Goal: Task Accomplishment & Management: Manage account settings

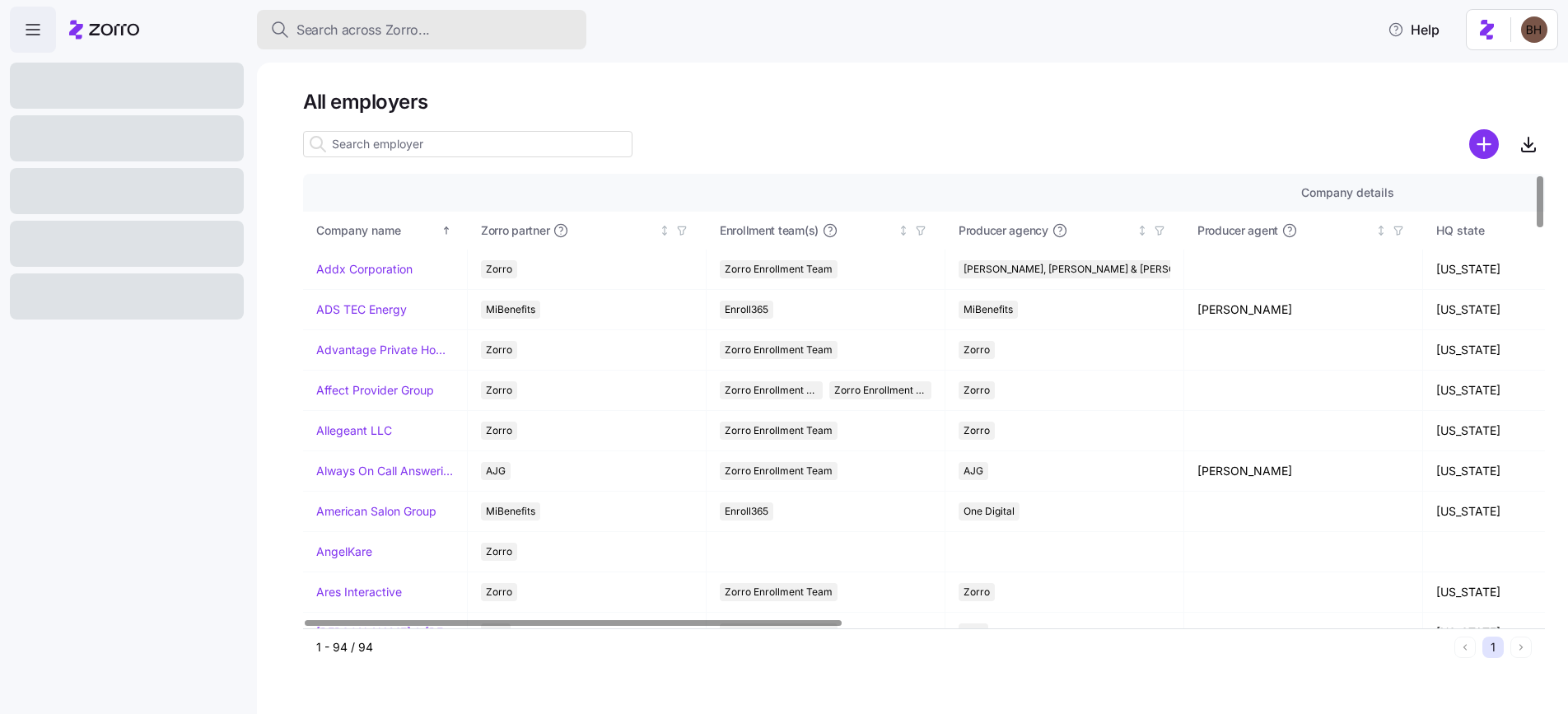
click at [394, 22] on span "Search across Zorro..." at bounding box center [363, 30] width 134 height 21
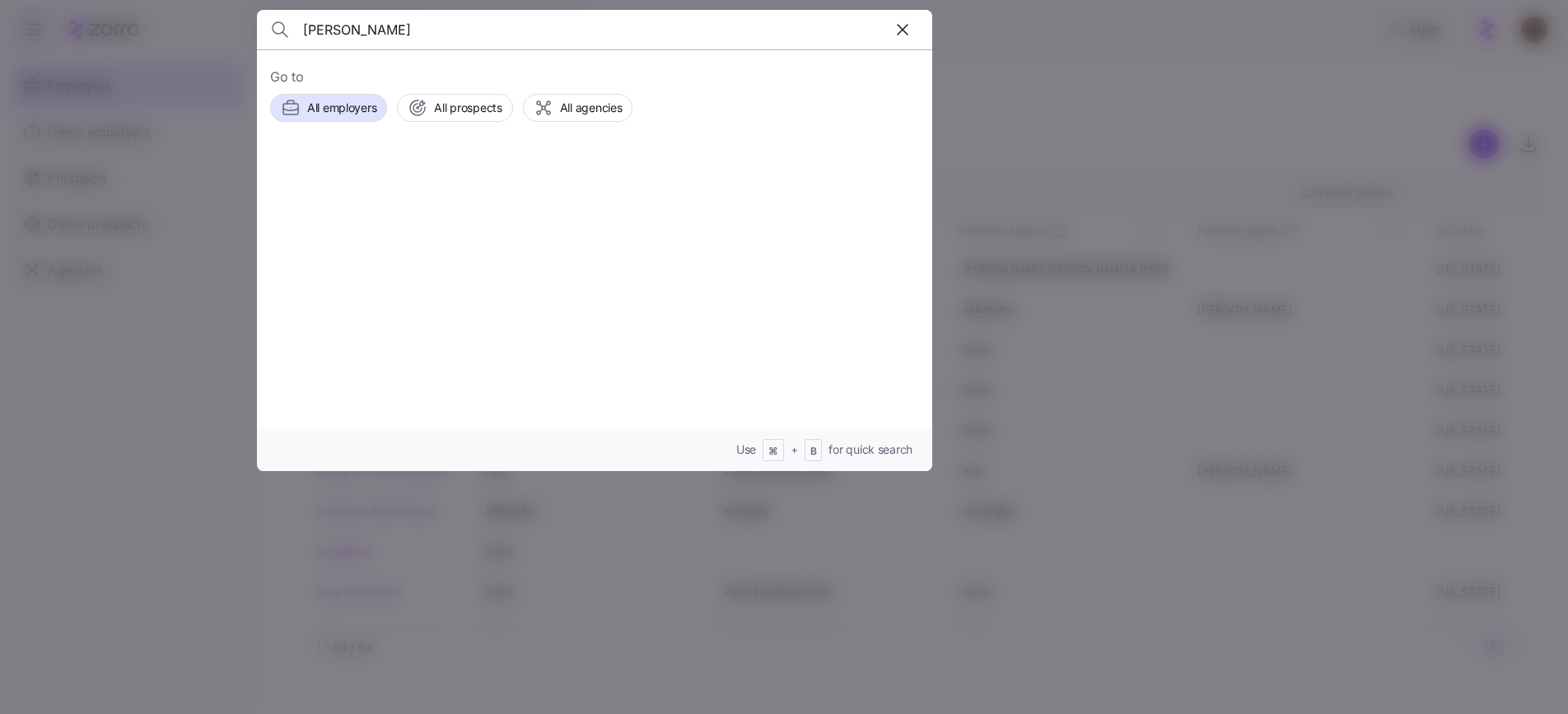
type input "[PERSON_NAME]"
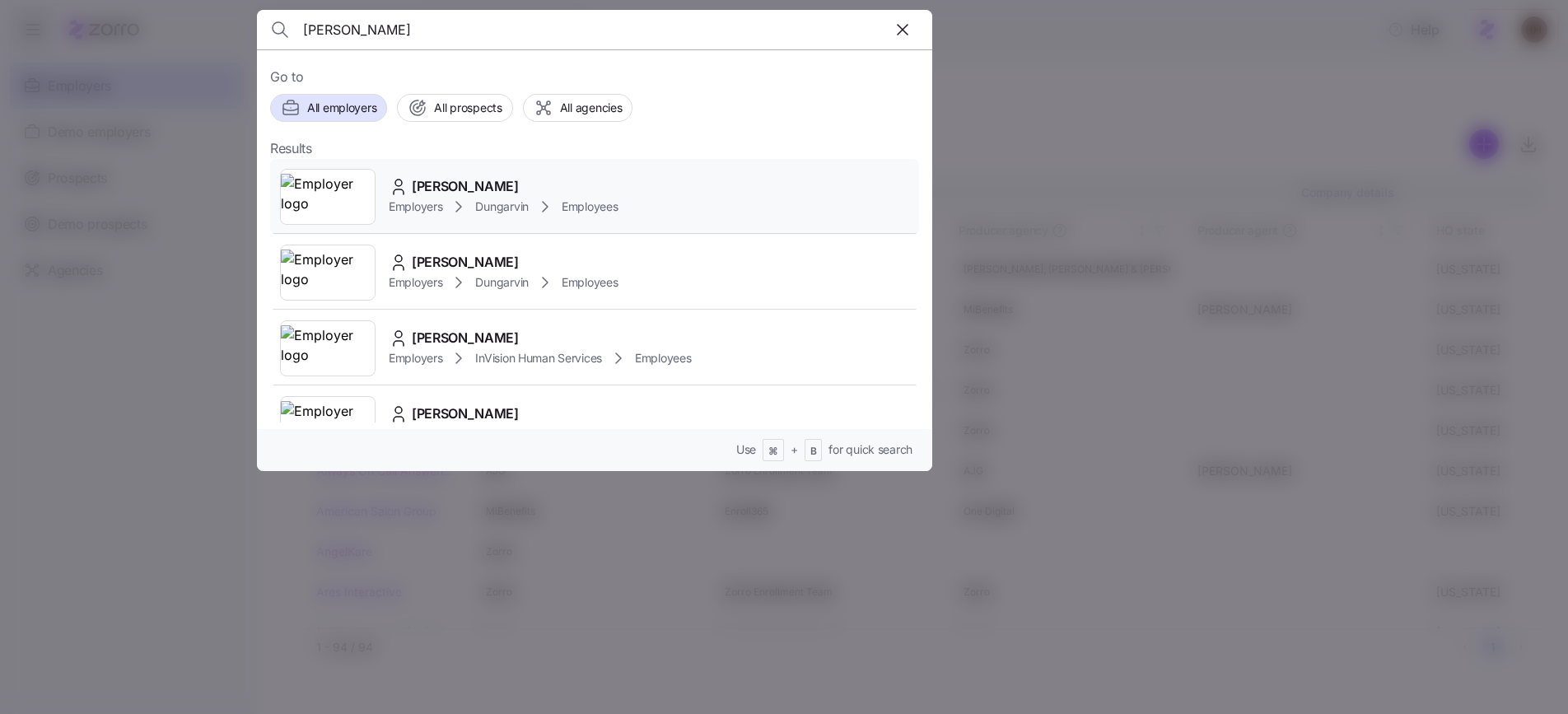
click at [460, 183] on span "[PERSON_NAME]" at bounding box center [465, 186] width 107 height 21
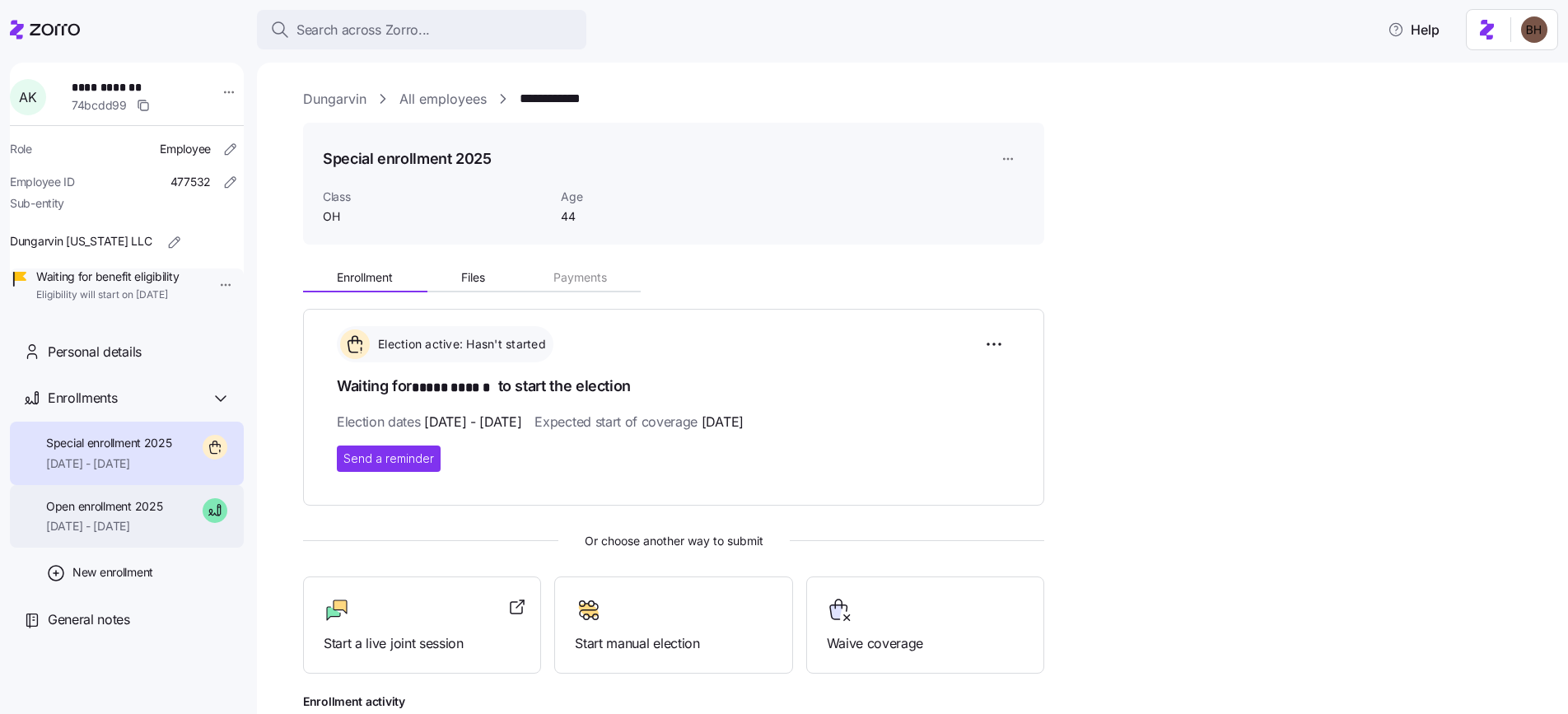
click at [129, 534] on span "[DATE] - [DATE]" at bounding box center [105, 526] width 116 height 16
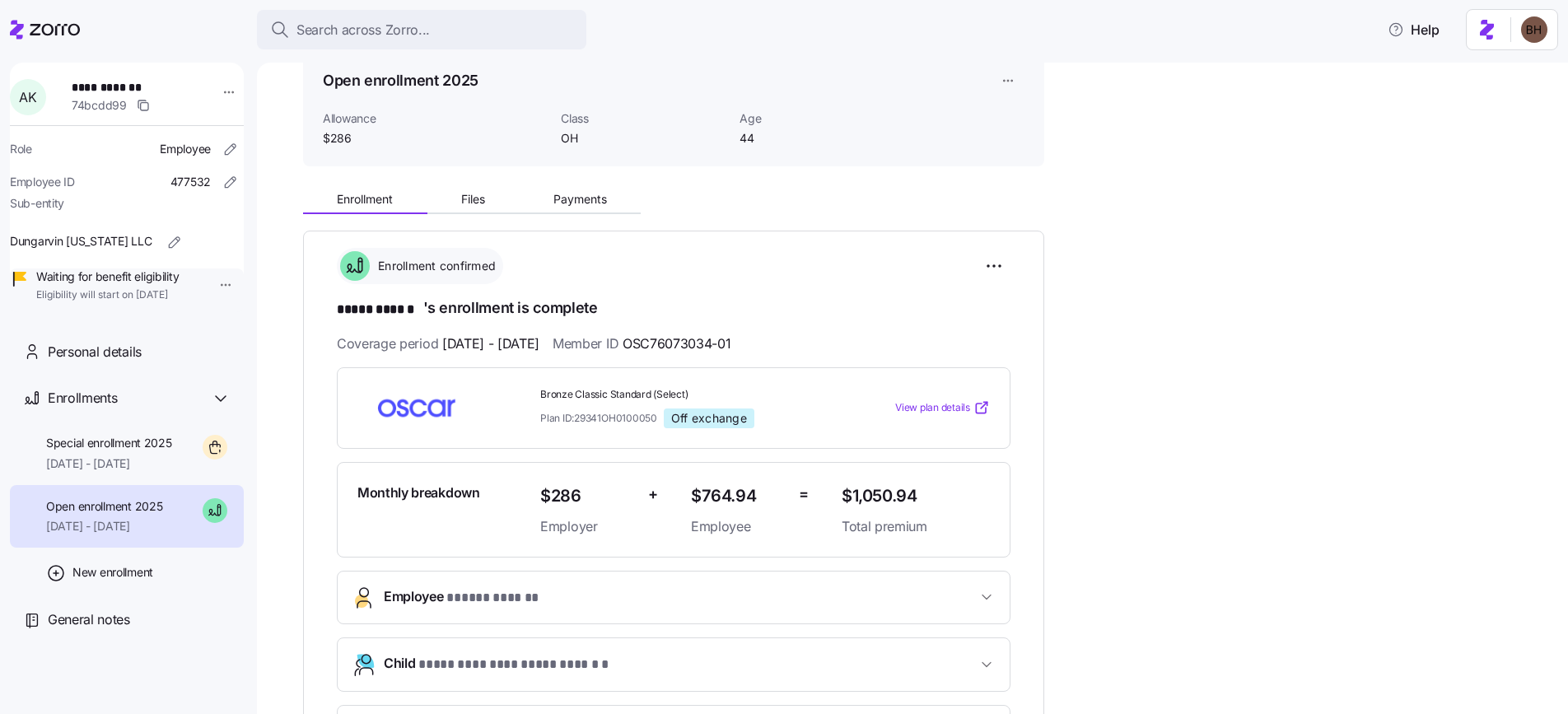
scroll to position [134, 0]
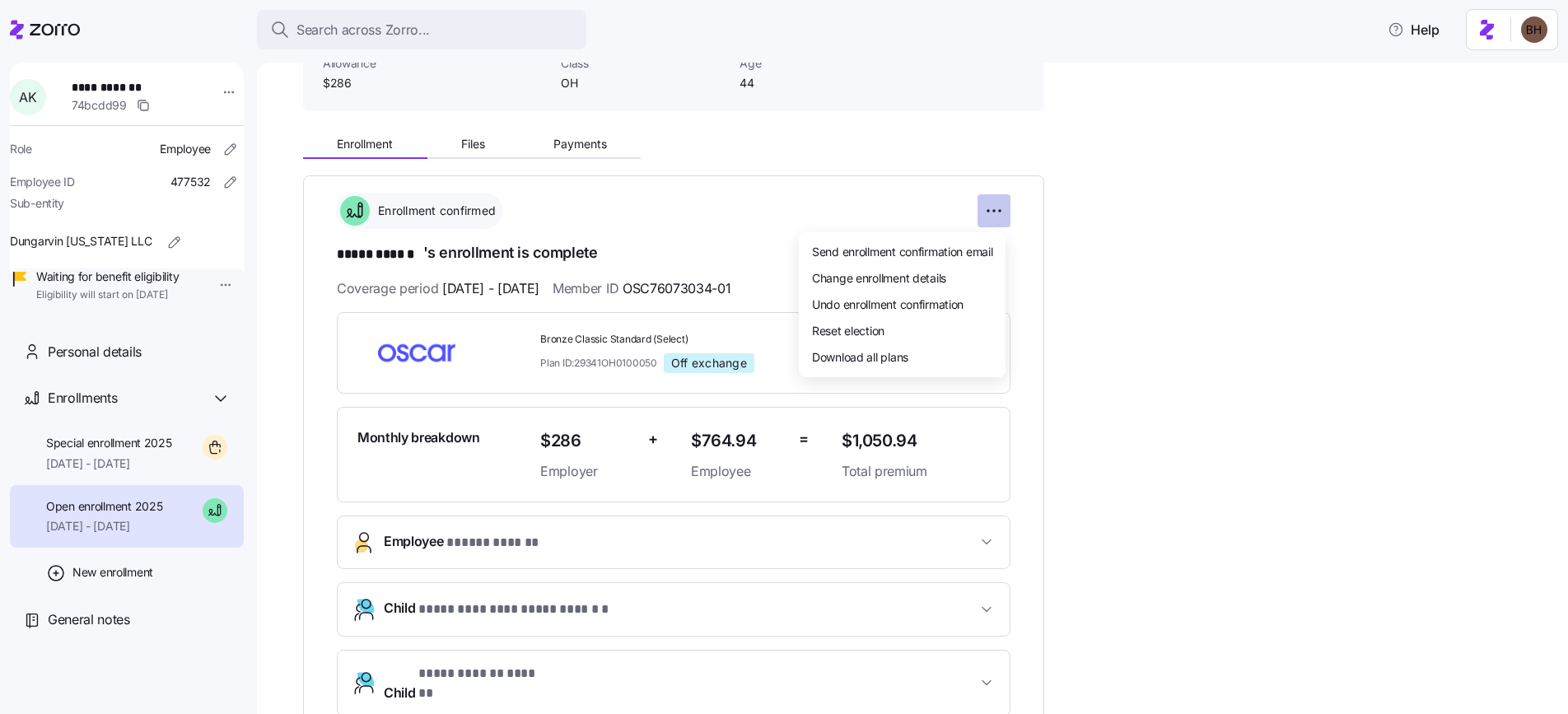
click at [989, 205] on html "**********" at bounding box center [784, 352] width 1568 height 704
click at [941, 281] on span "Change enrollment details" at bounding box center [879, 277] width 135 height 16
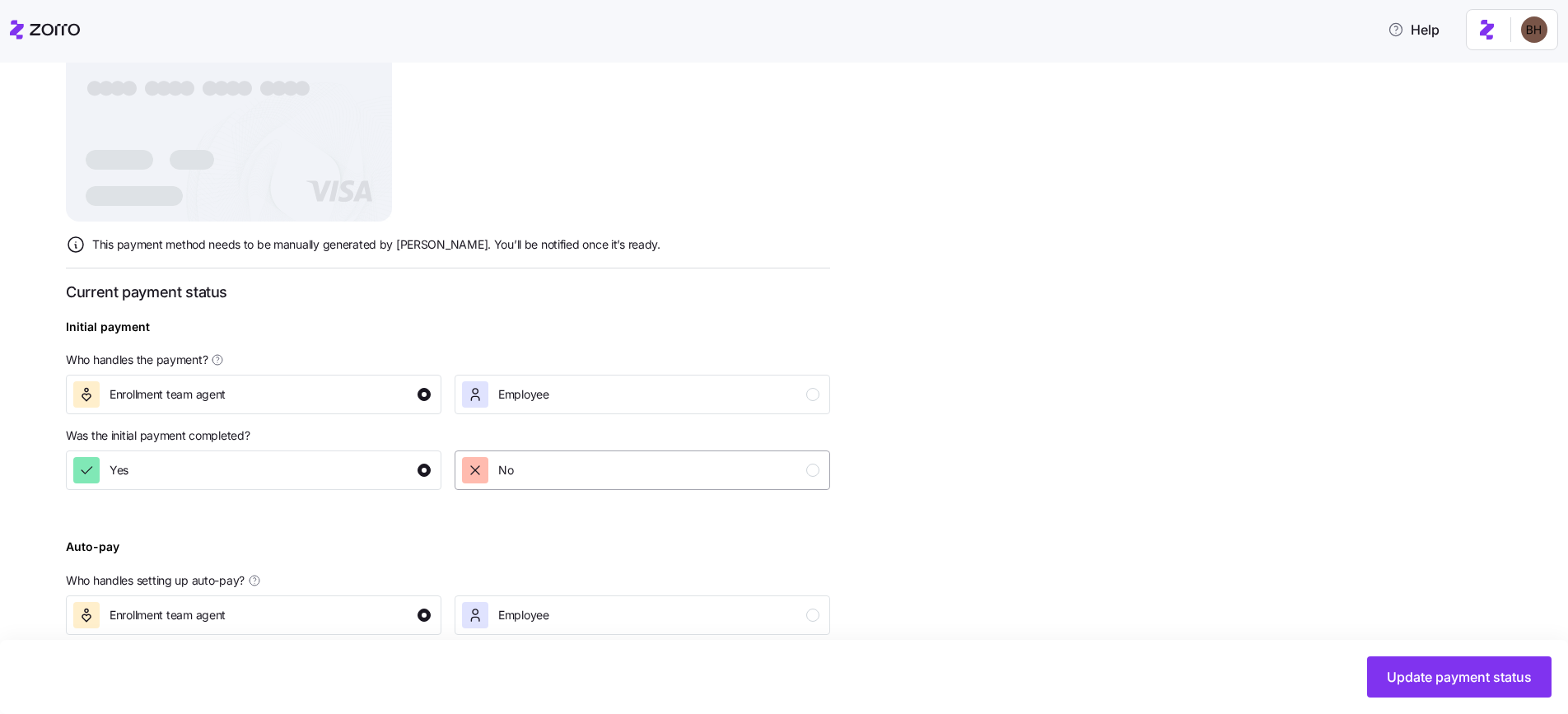
scroll to position [509, 0]
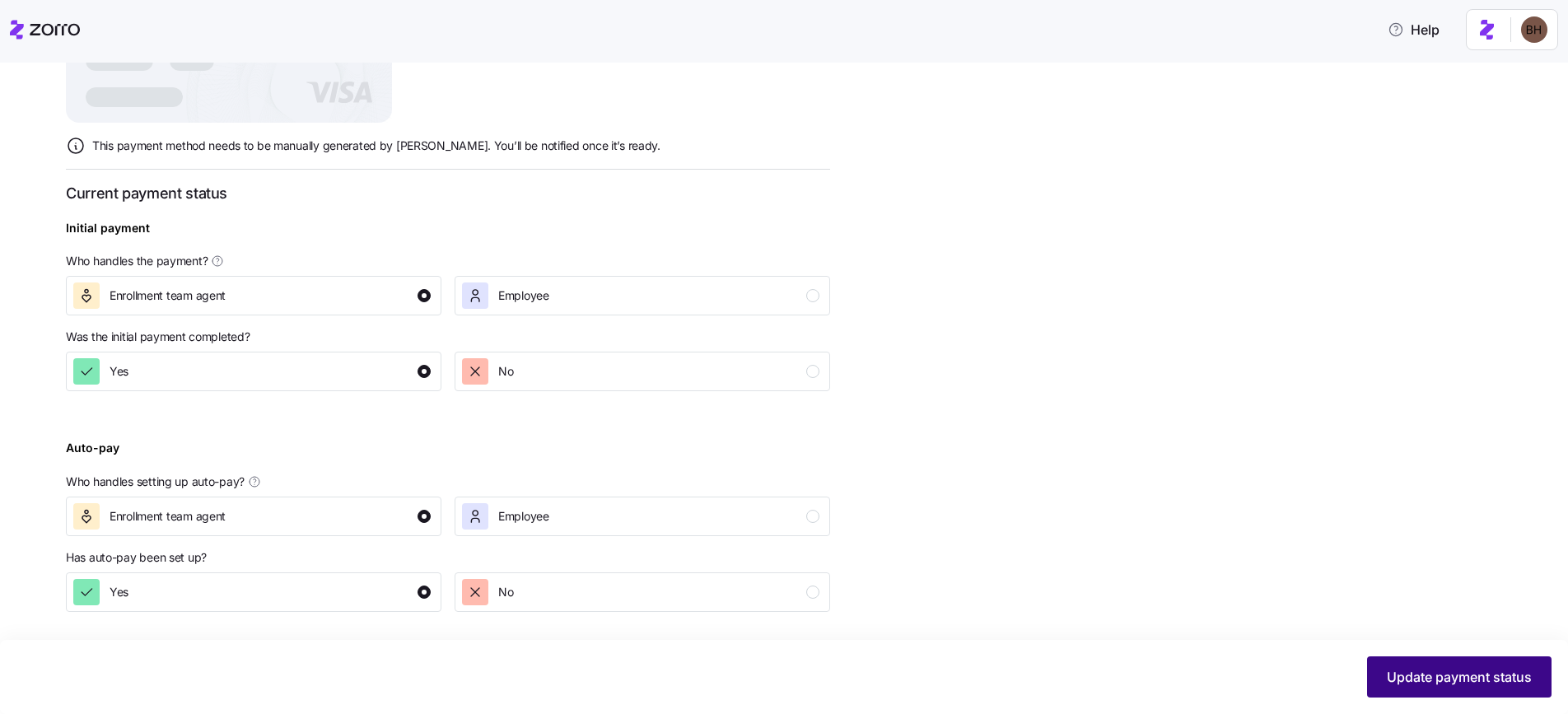
click at [1426, 686] on span "Update payment status" at bounding box center [1459, 677] width 145 height 20
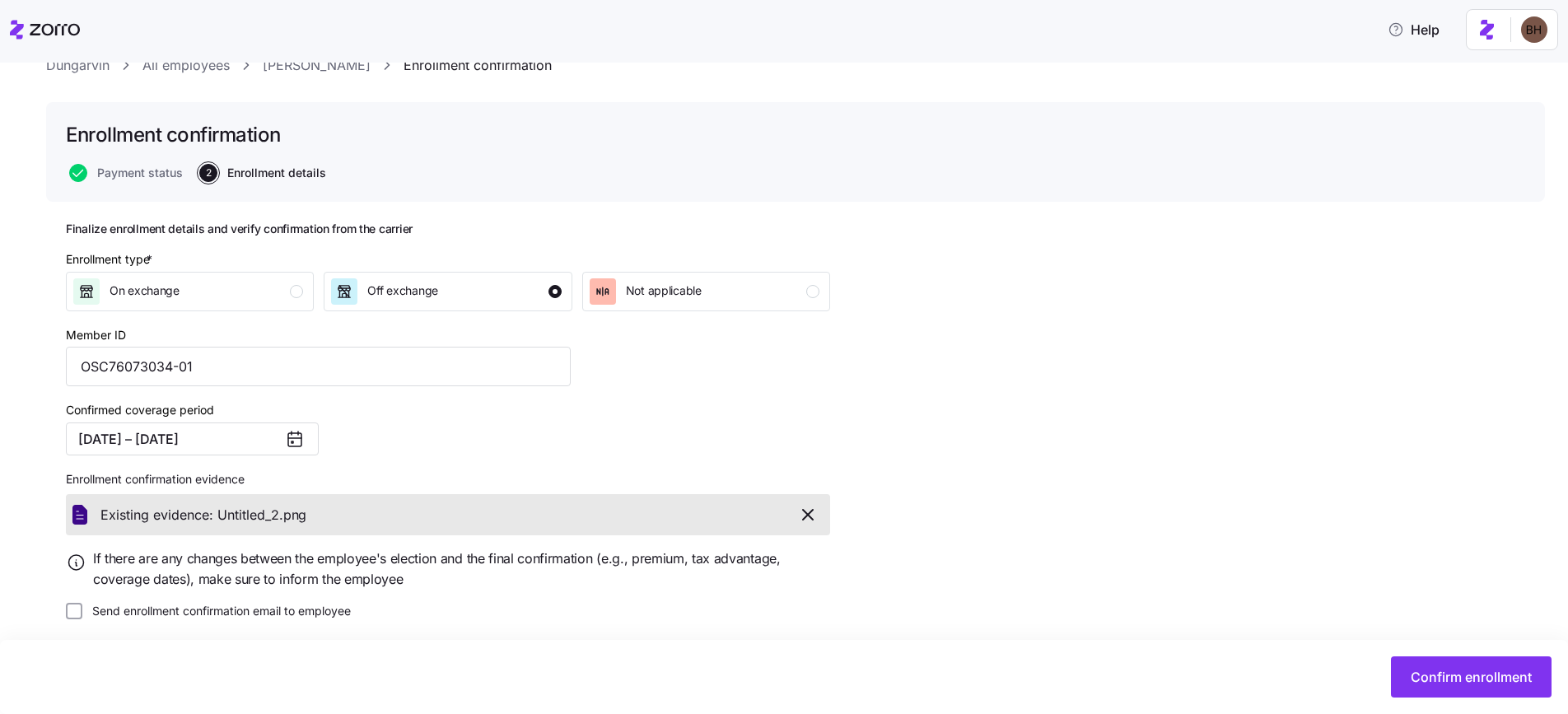
scroll to position [67, 0]
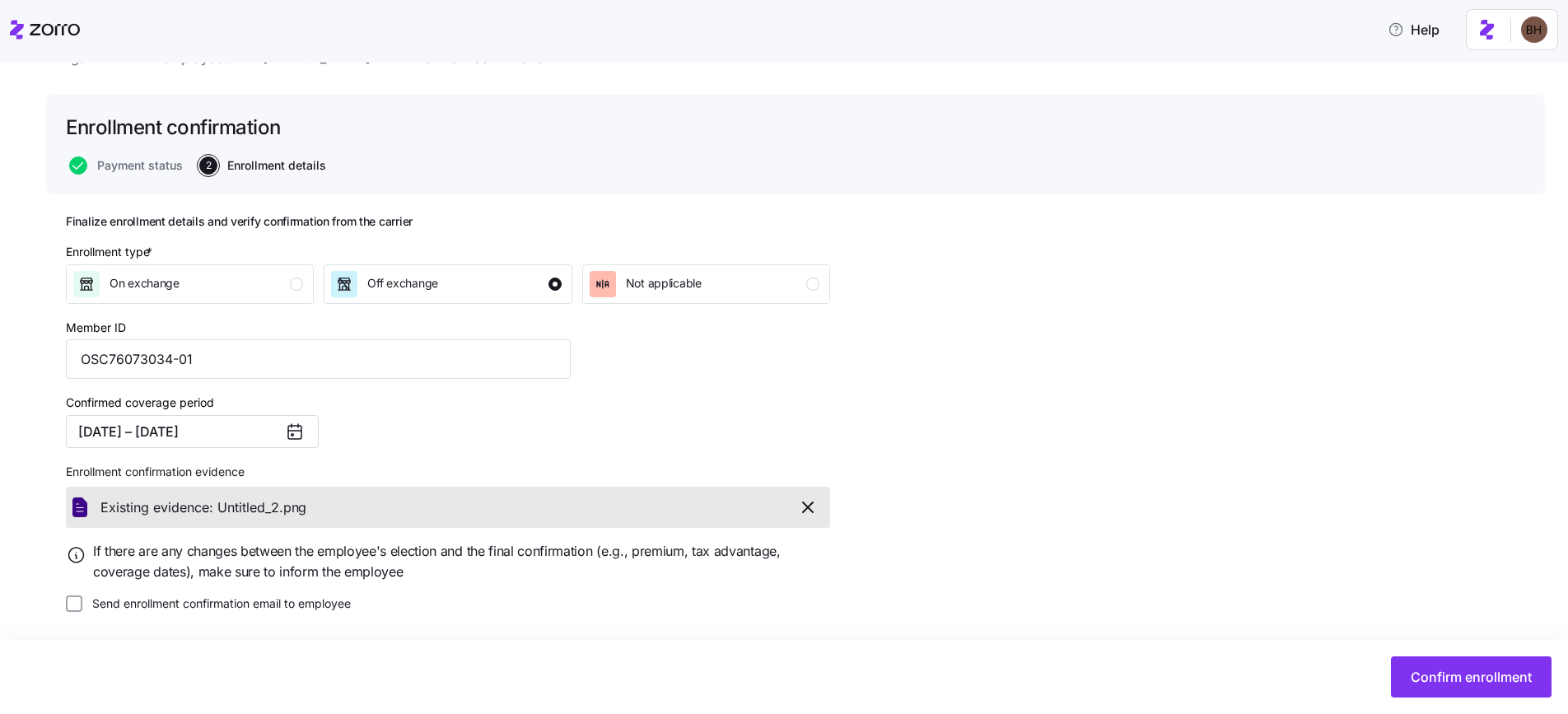
click at [285, 426] on icon at bounding box center [295, 431] width 20 height 20
click at [291, 431] on icon at bounding box center [295, 431] width 20 height 20
click at [163, 425] on button "[DATE] – [DATE]" at bounding box center [192, 431] width 253 height 33
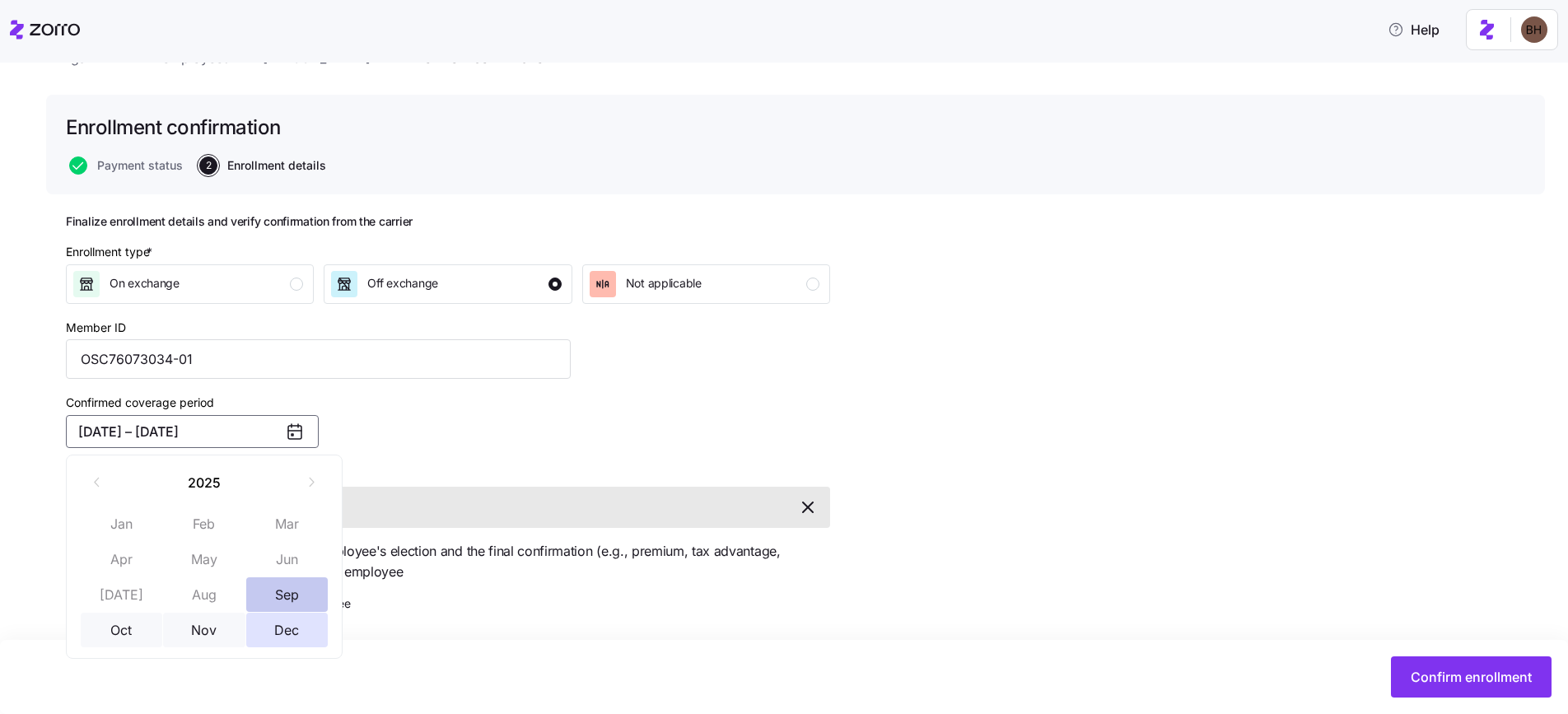
click at [277, 597] on button "Sep" at bounding box center [288, 594] width 82 height 35
click at [287, 602] on button "Sep" at bounding box center [288, 594] width 82 height 35
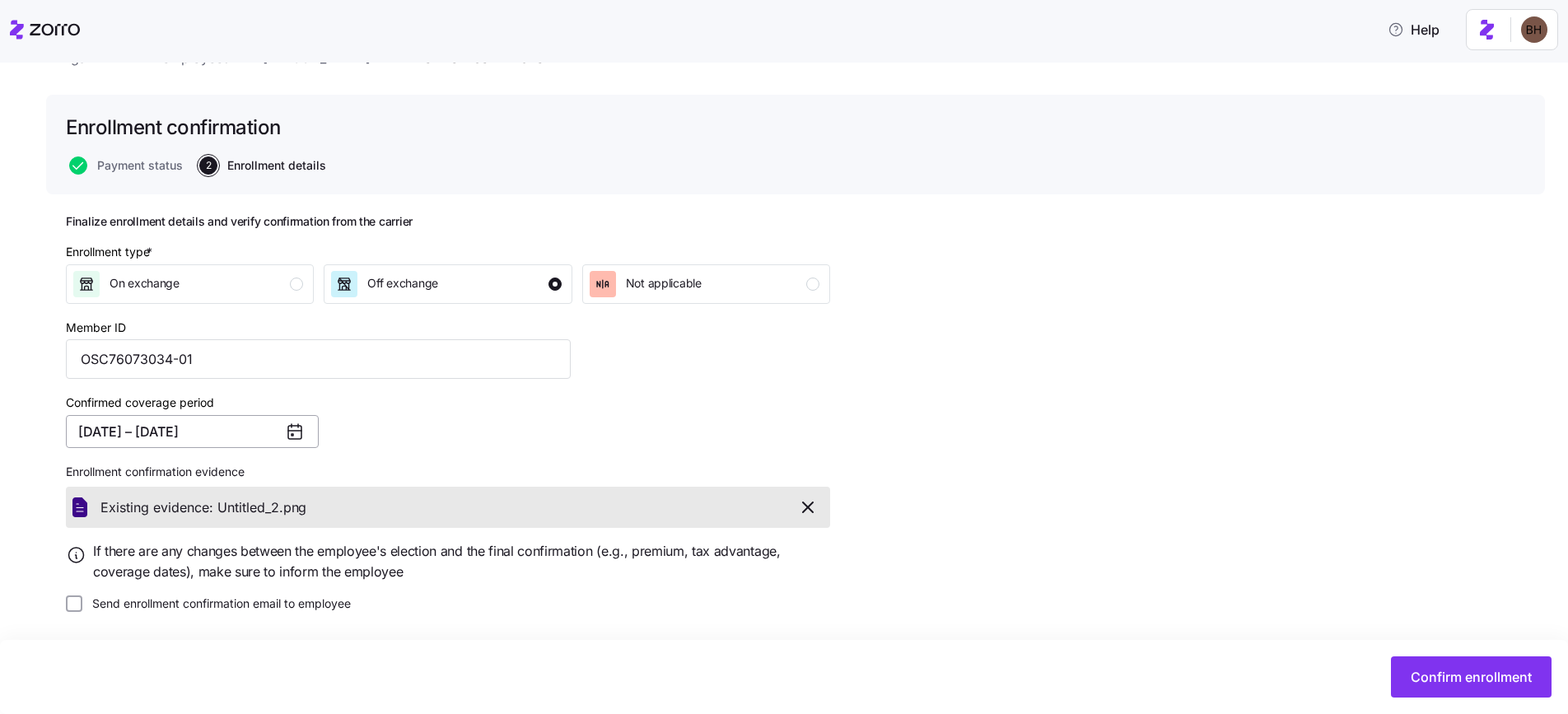
click at [258, 427] on button "[DATE] – [DATE]" at bounding box center [192, 431] width 253 height 33
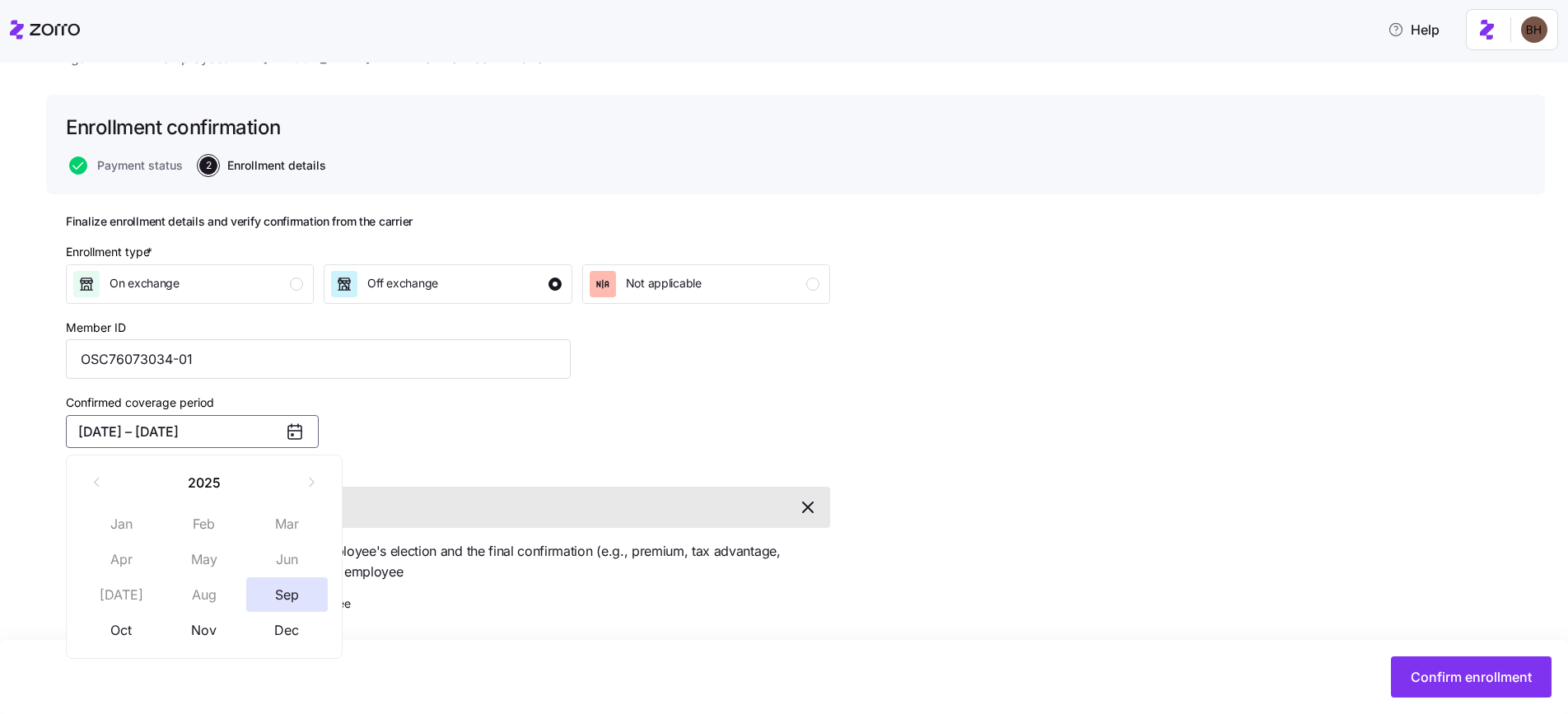
click at [197, 427] on button "[DATE] – [DATE]" at bounding box center [192, 431] width 253 height 33
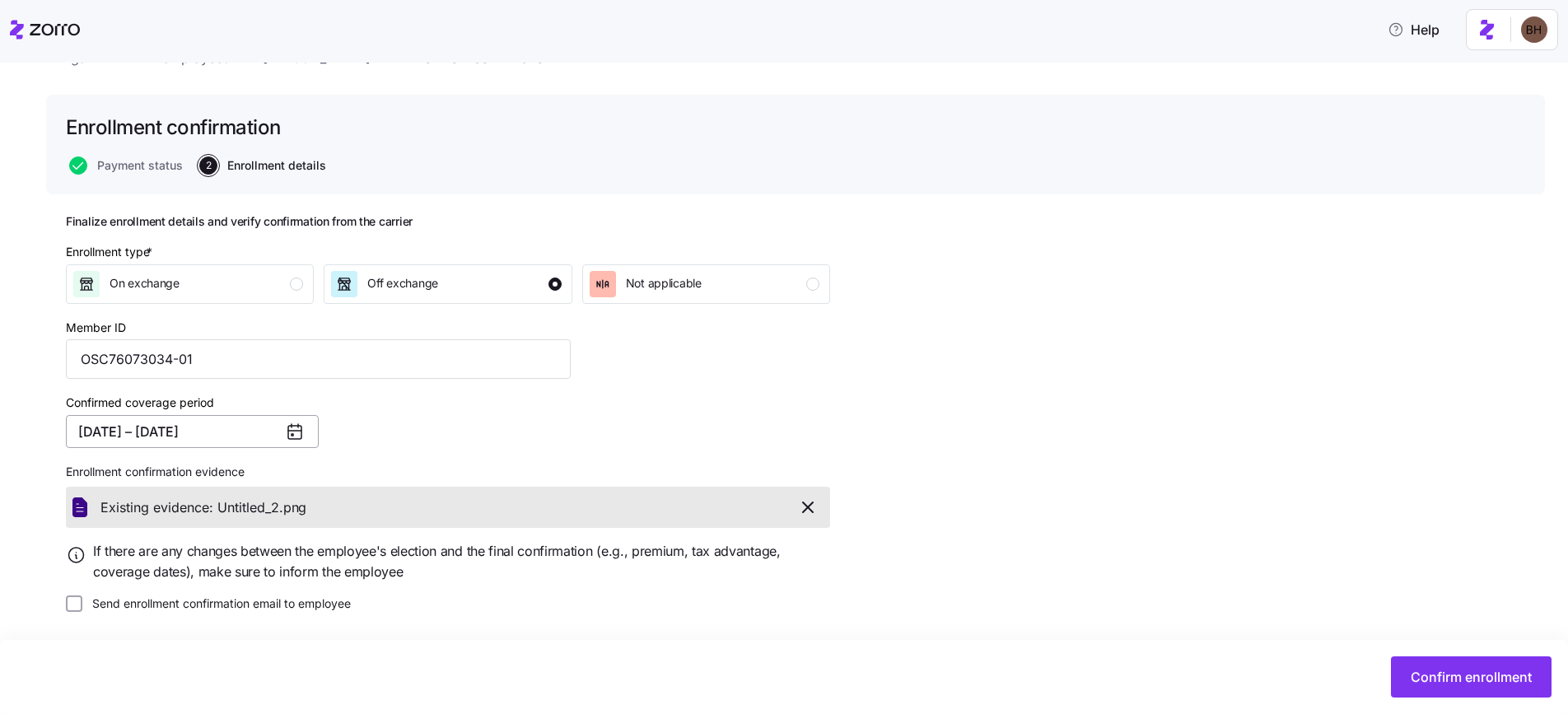
click at [197, 427] on button "[DATE] – [DATE]" at bounding box center [192, 431] width 253 height 33
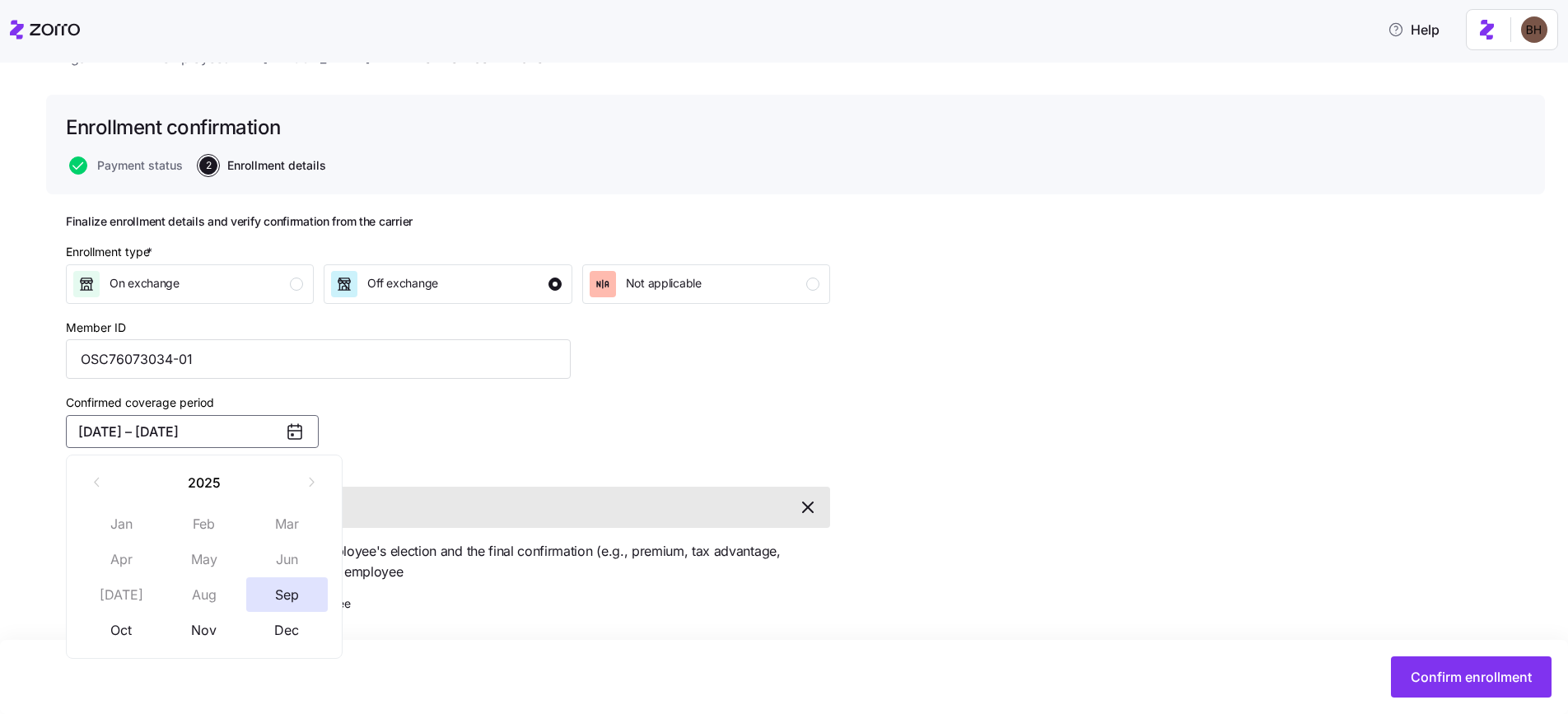
click at [197, 427] on button "[DATE] – [DATE]" at bounding box center [192, 431] width 253 height 33
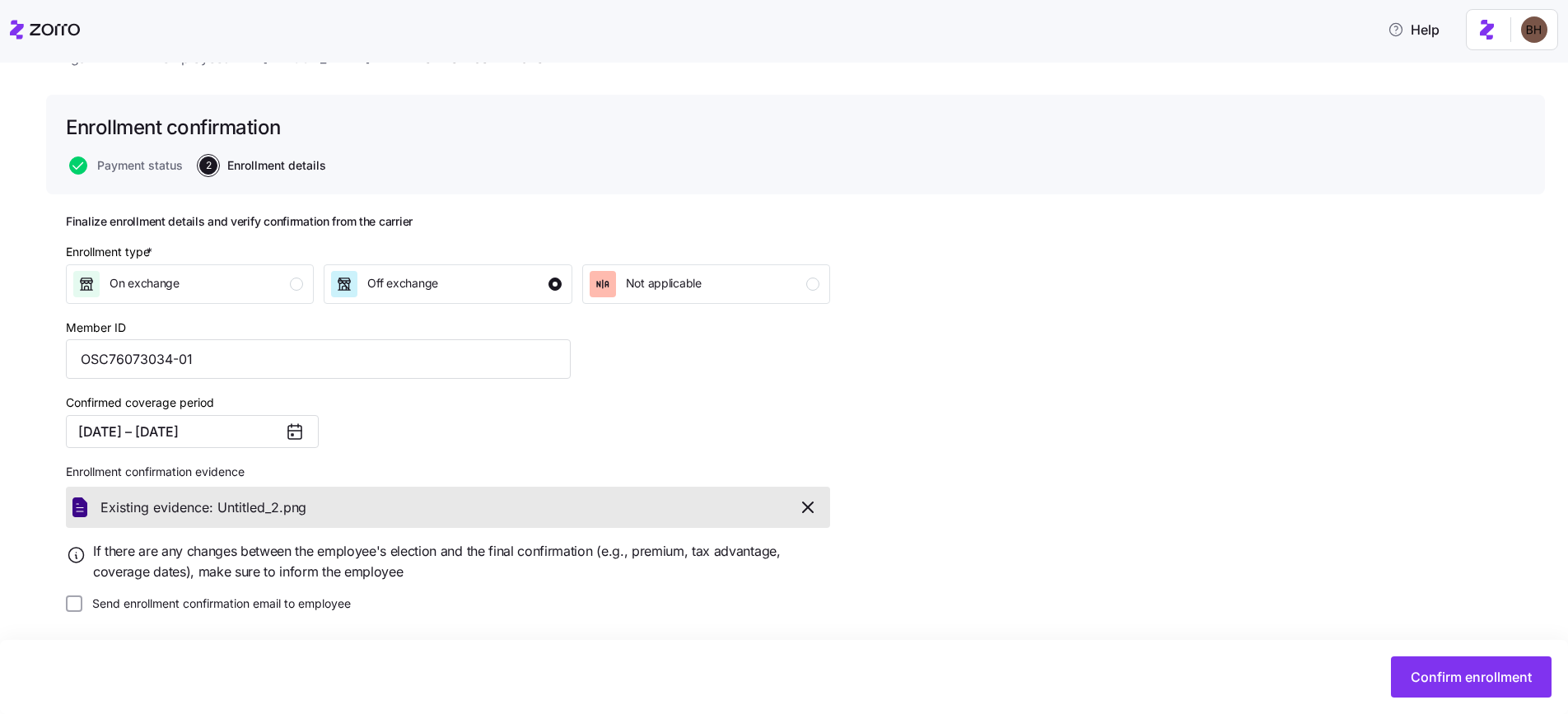
click at [445, 459] on div "Enrollment confirmation evidence Existing evidence: Untitled_2. png" at bounding box center [448, 495] width 777 height 80
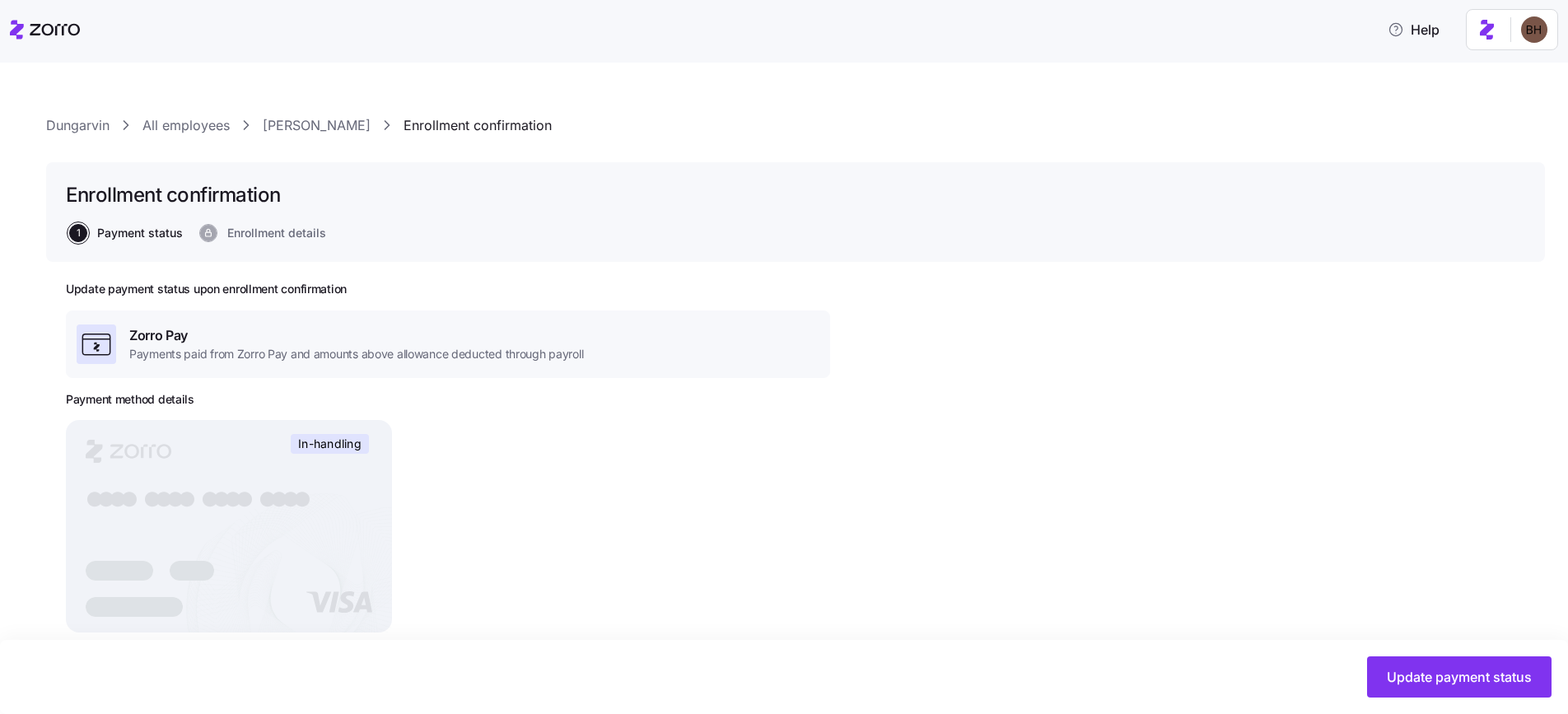
click at [287, 129] on link "[PERSON_NAME]" at bounding box center [317, 126] width 108 height 21
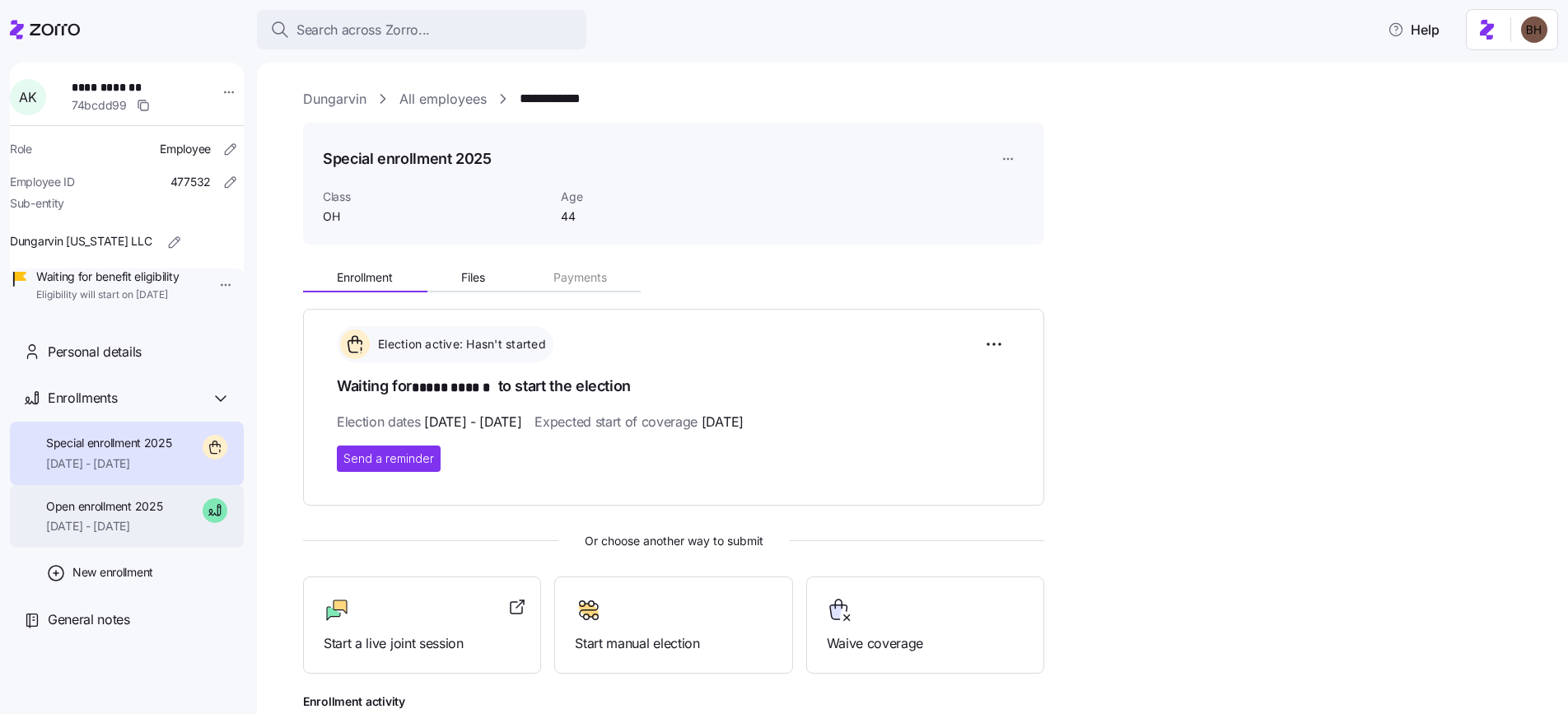
click at [136, 534] on span "[DATE] - [DATE]" at bounding box center [105, 526] width 116 height 16
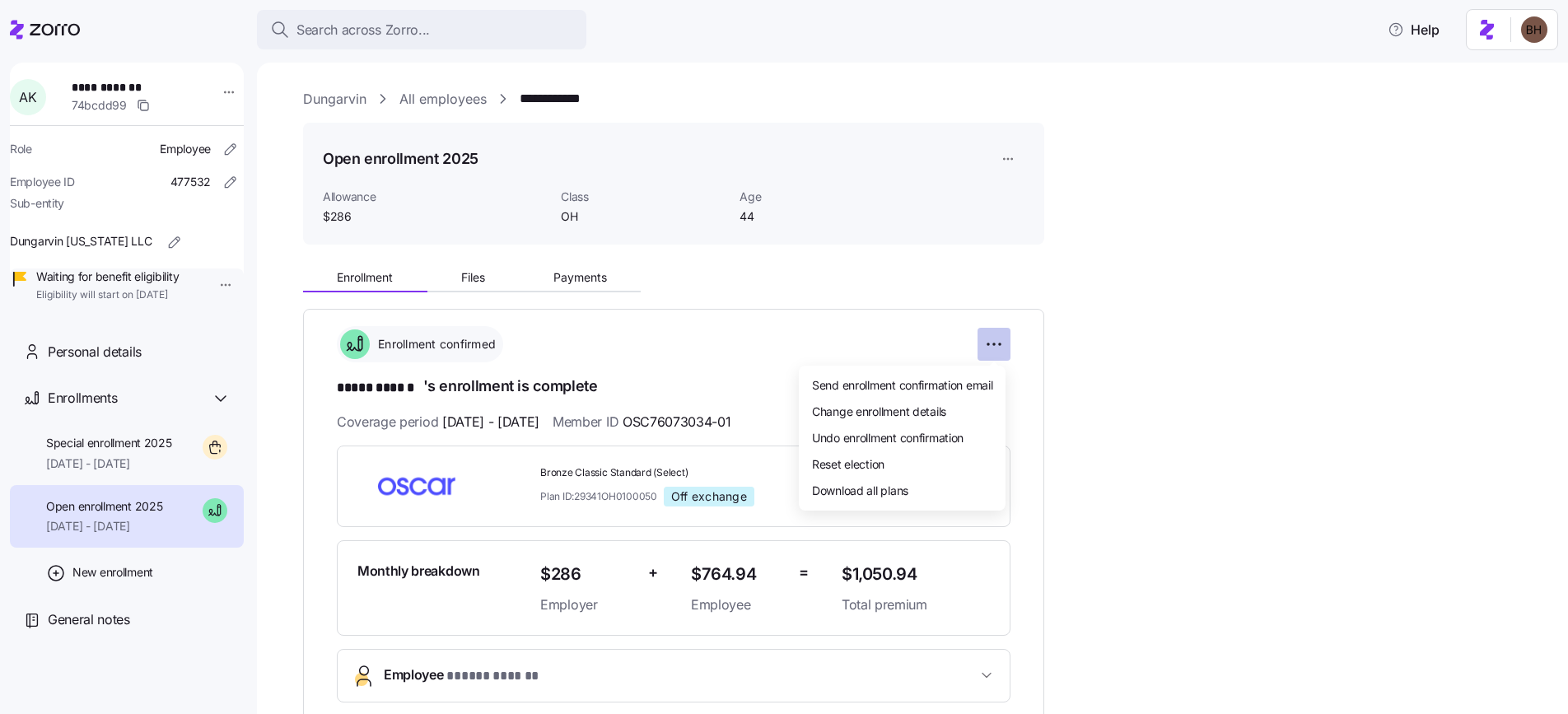
click at [998, 344] on html "**********" at bounding box center [784, 352] width 1568 height 704
click at [1009, 156] on html "**********" at bounding box center [784, 352] width 1568 height 704
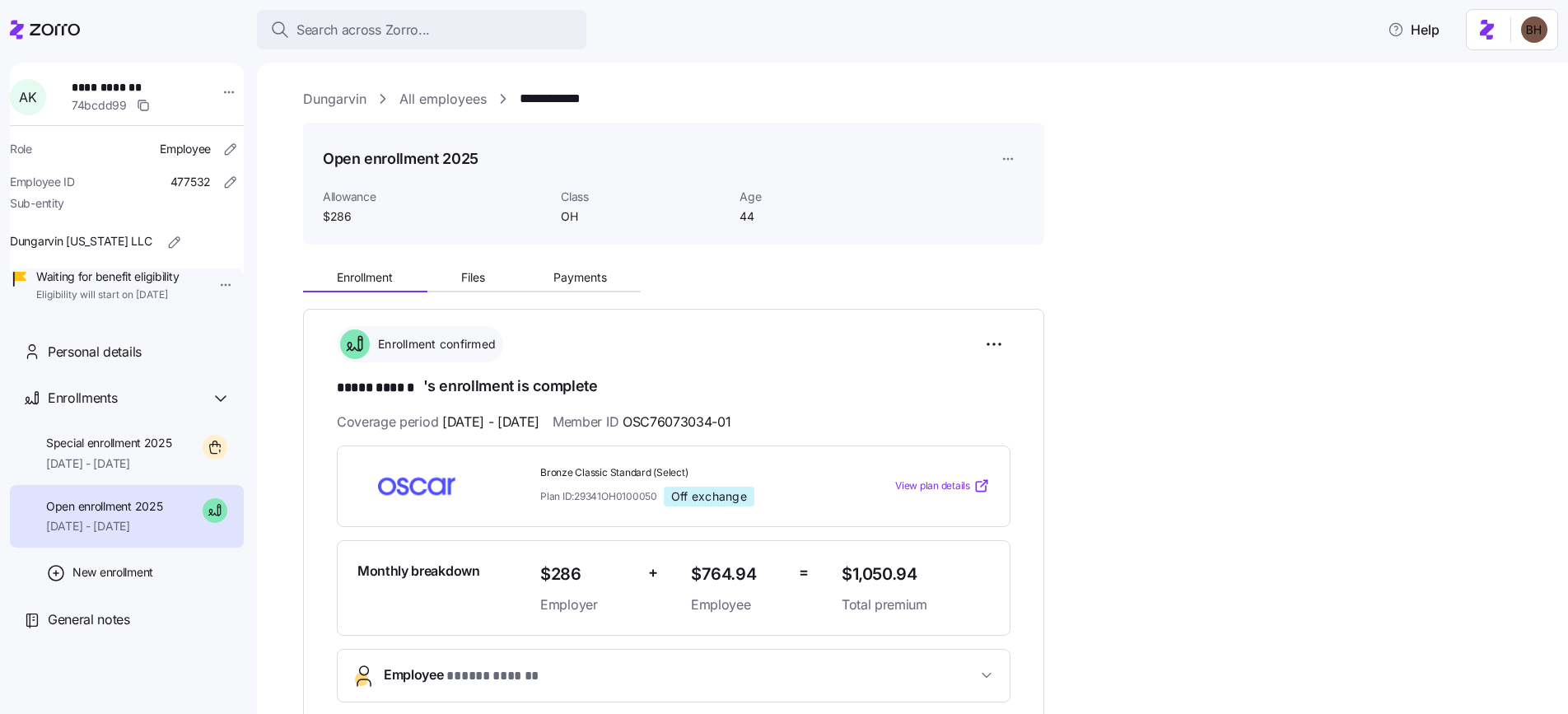
click at [1009, 160] on html "**********" at bounding box center [784, 352] width 1568 height 704
click at [1021, 194] on div "Edit enrollment record" at bounding box center [1064, 199] width 118 height 18
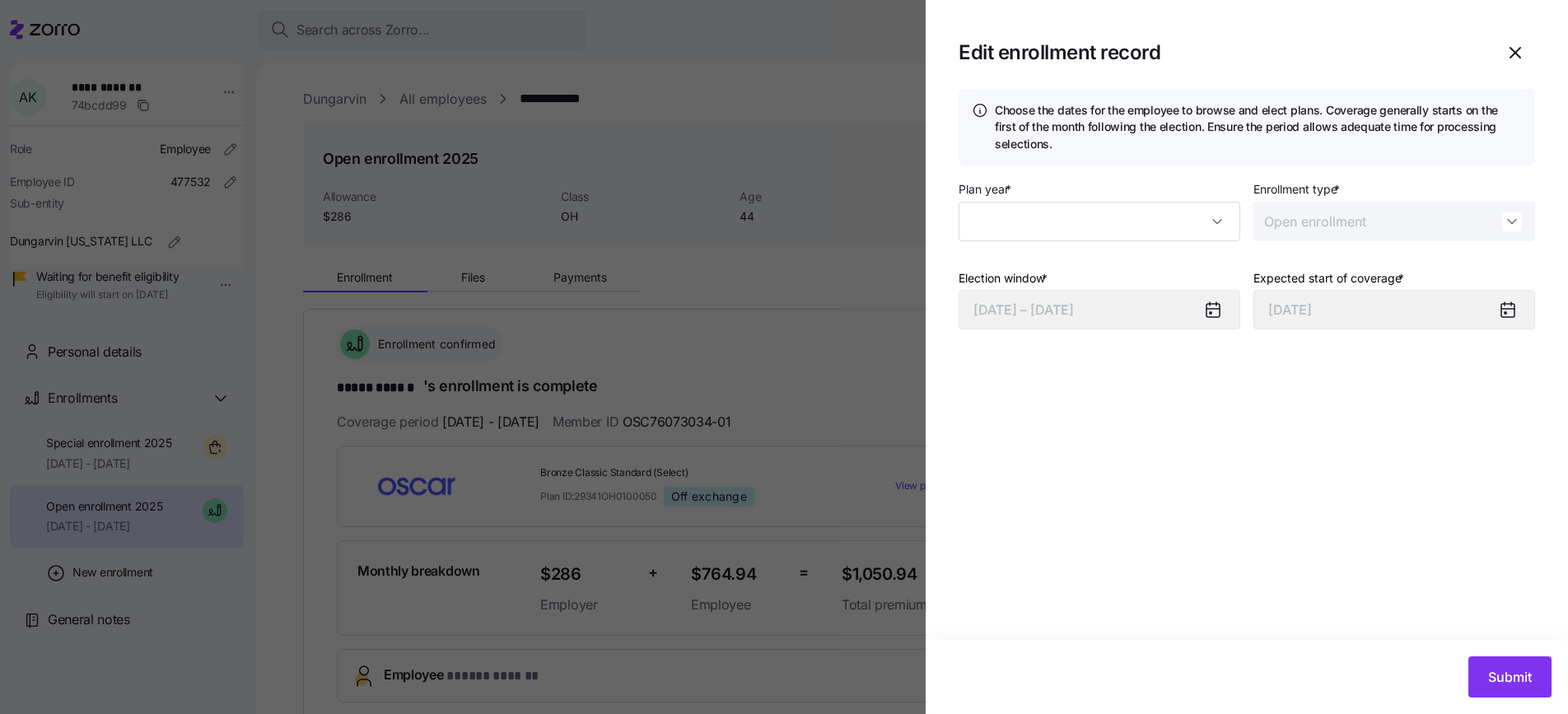
type input "2025"
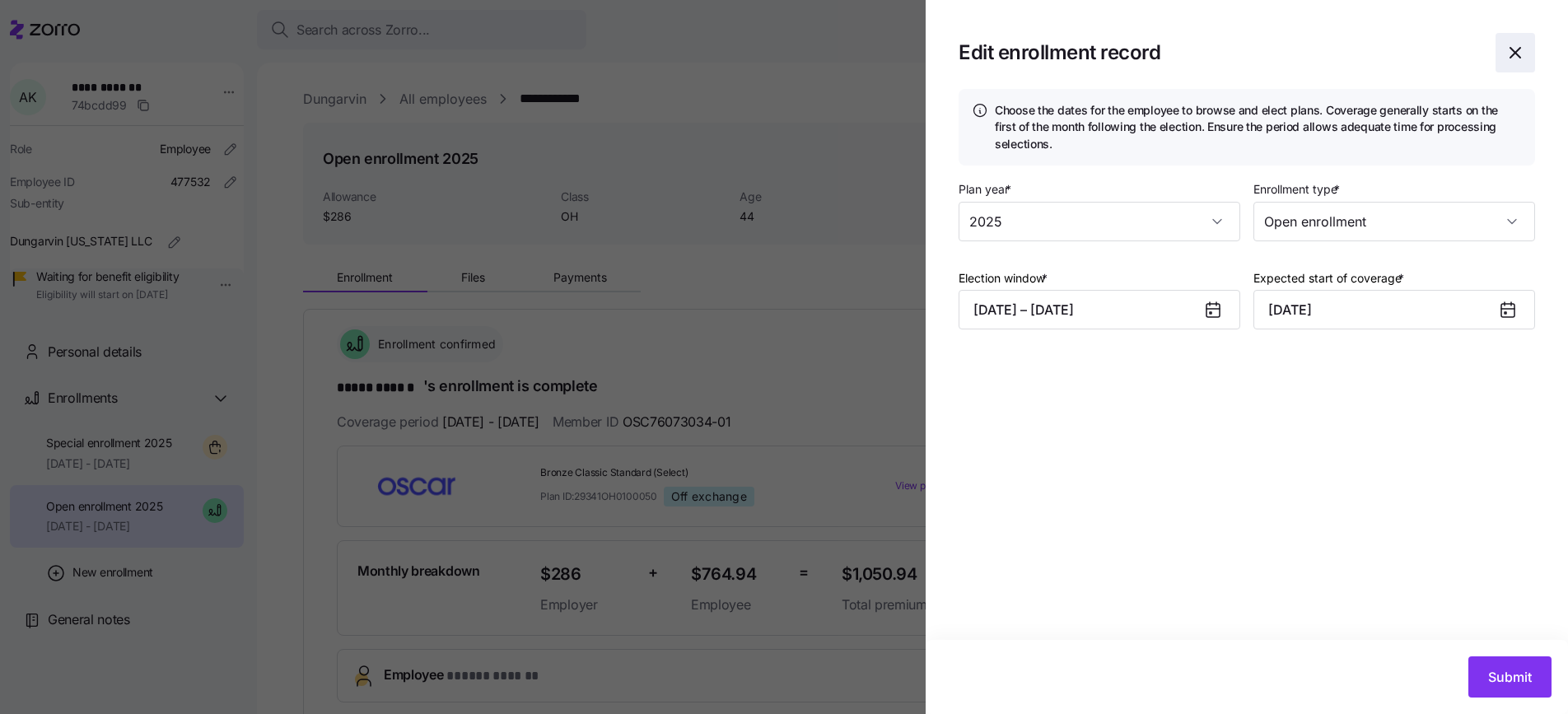
click at [1518, 63] on span "button" at bounding box center [1515, 53] width 38 height 38
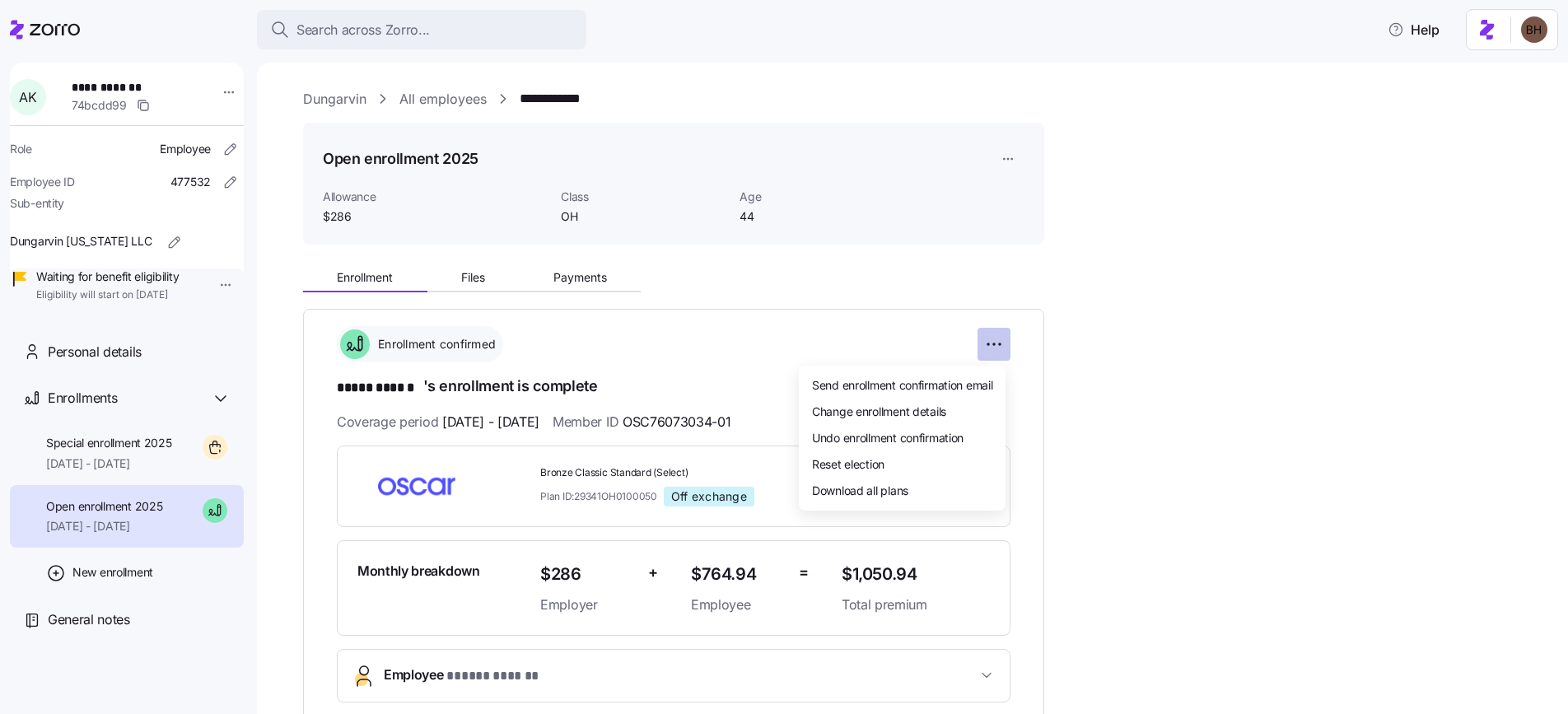
click at [983, 337] on html "**********" at bounding box center [784, 352] width 1568 height 704
click at [227, 538] on html "**********" at bounding box center [784, 352] width 1568 height 704
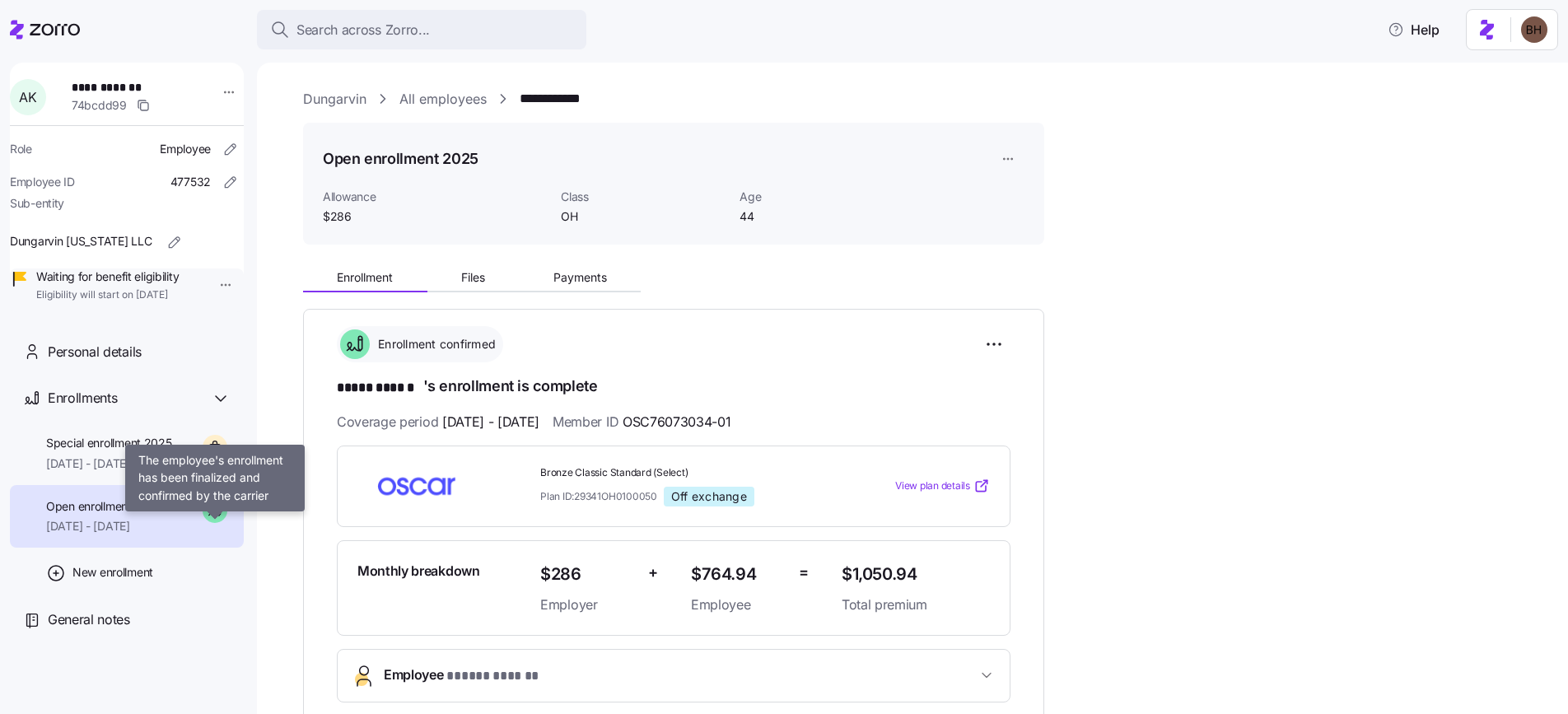
click at [218, 523] on icon at bounding box center [215, 509] width 25 height 25
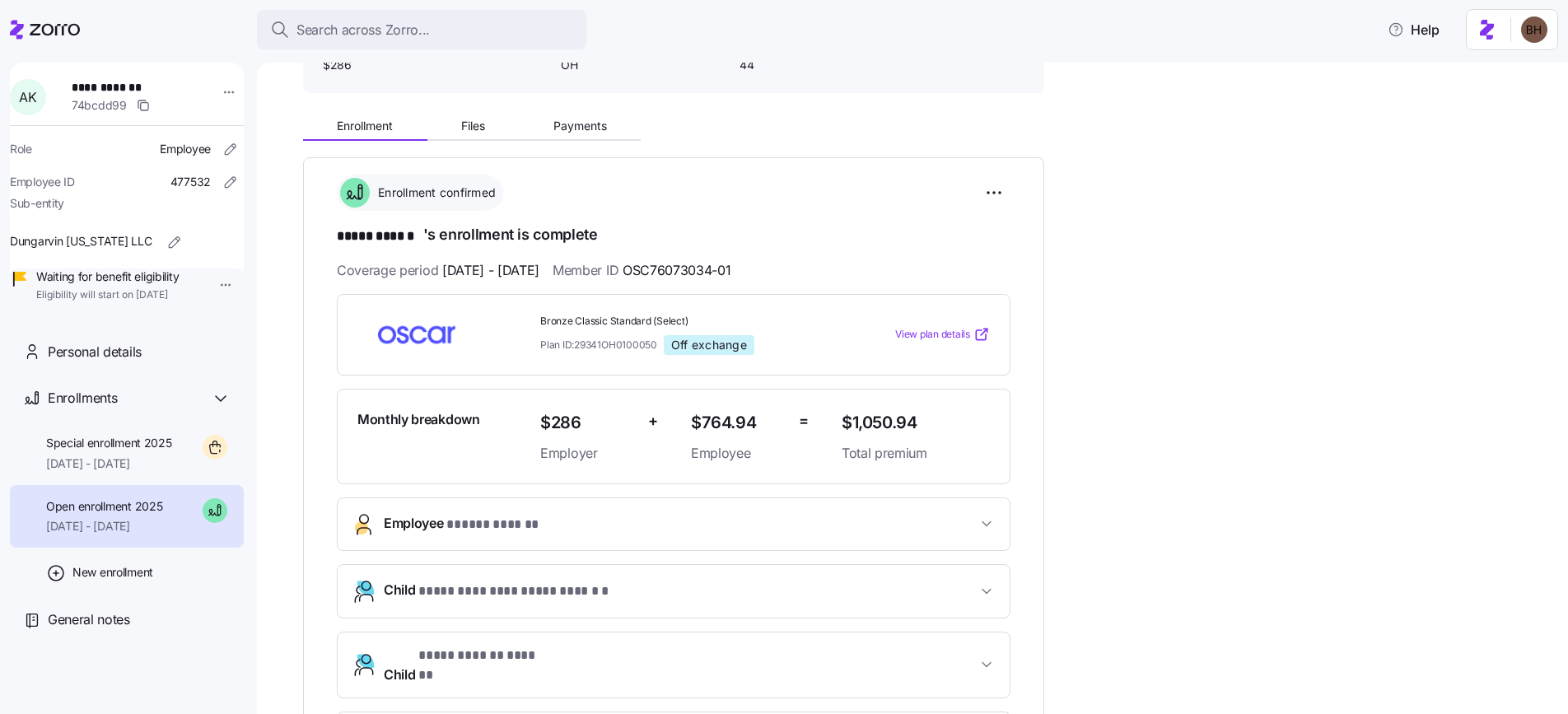
scroll to position [258, 0]
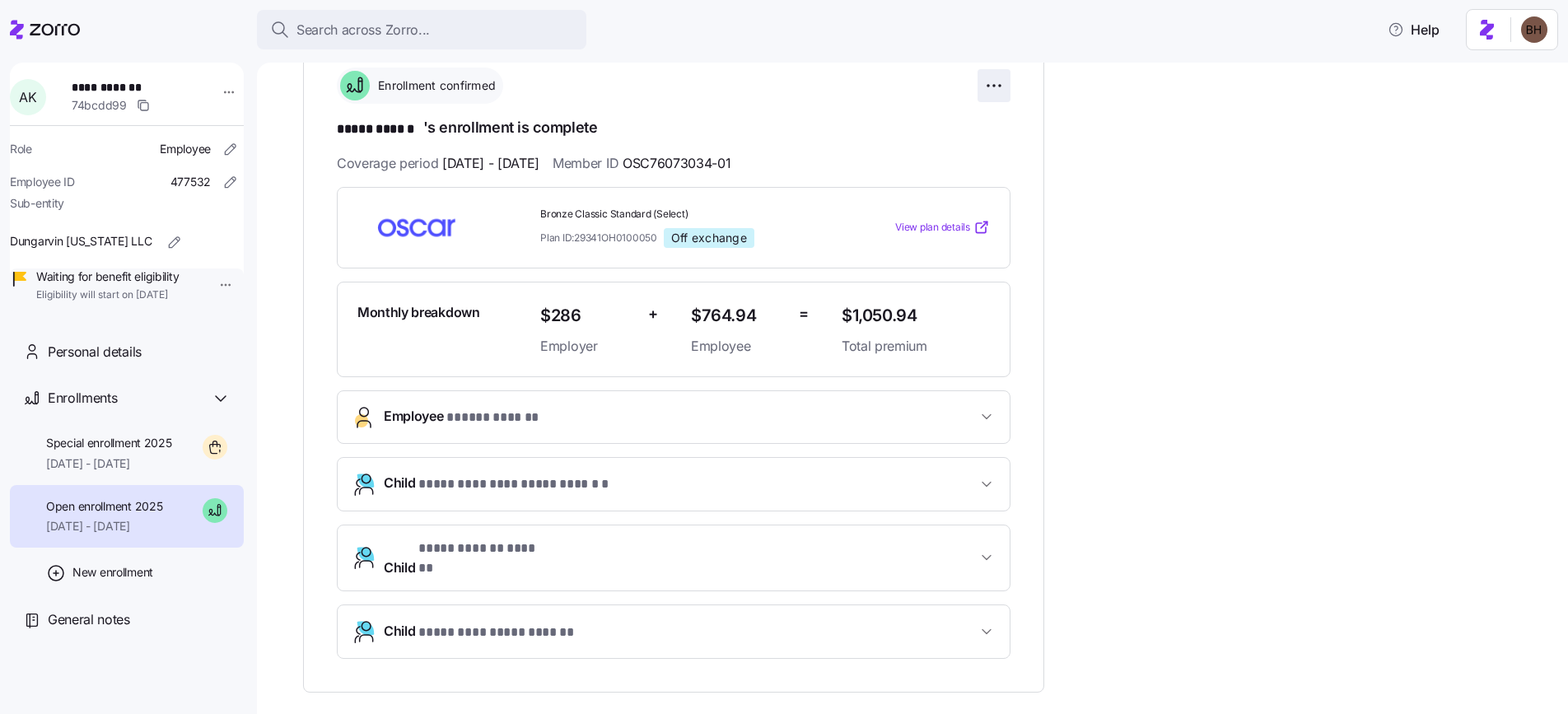
click at [992, 88] on html "**********" at bounding box center [784, 352] width 1568 height 704
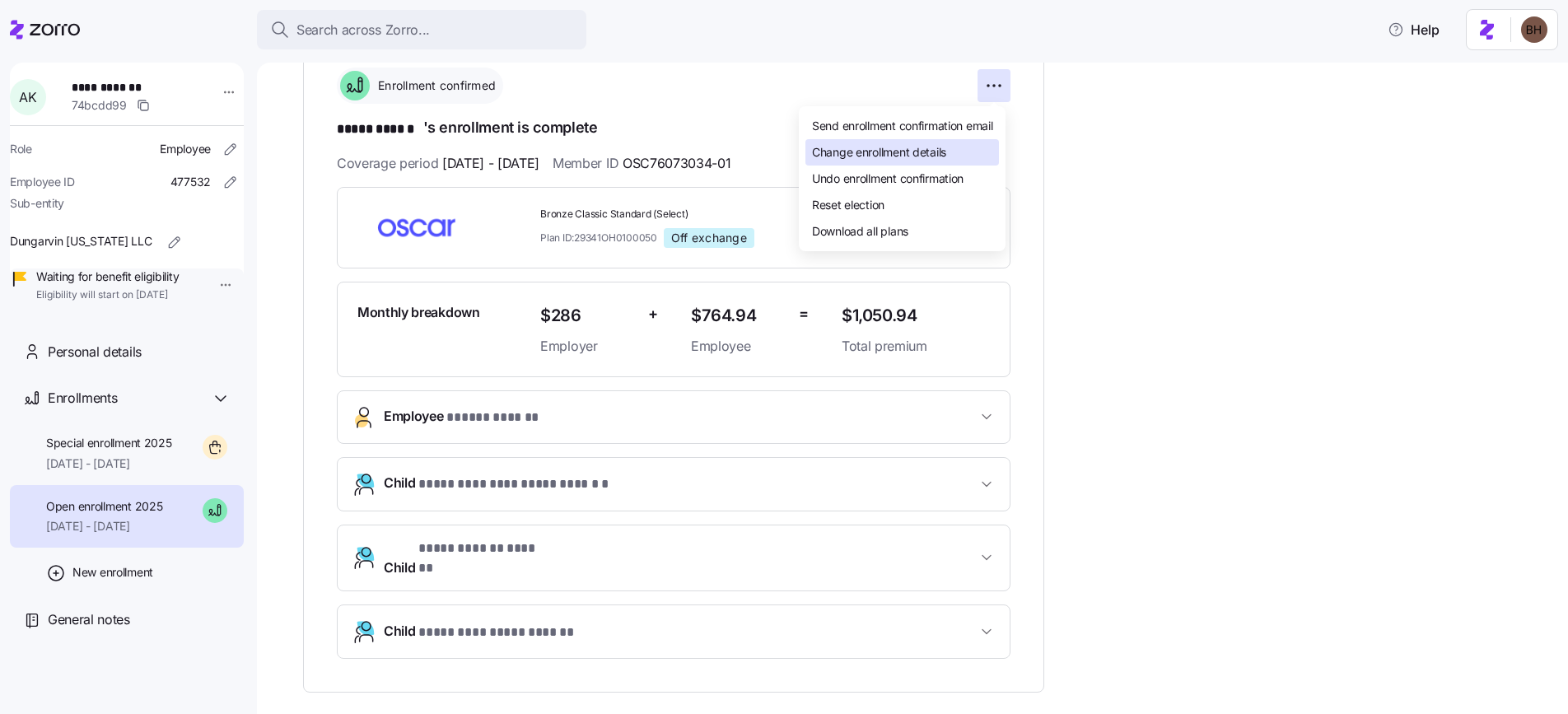
click at [961, 154] on div "Change enrollment details" at bounding box center [902, 152] width 194 height 26
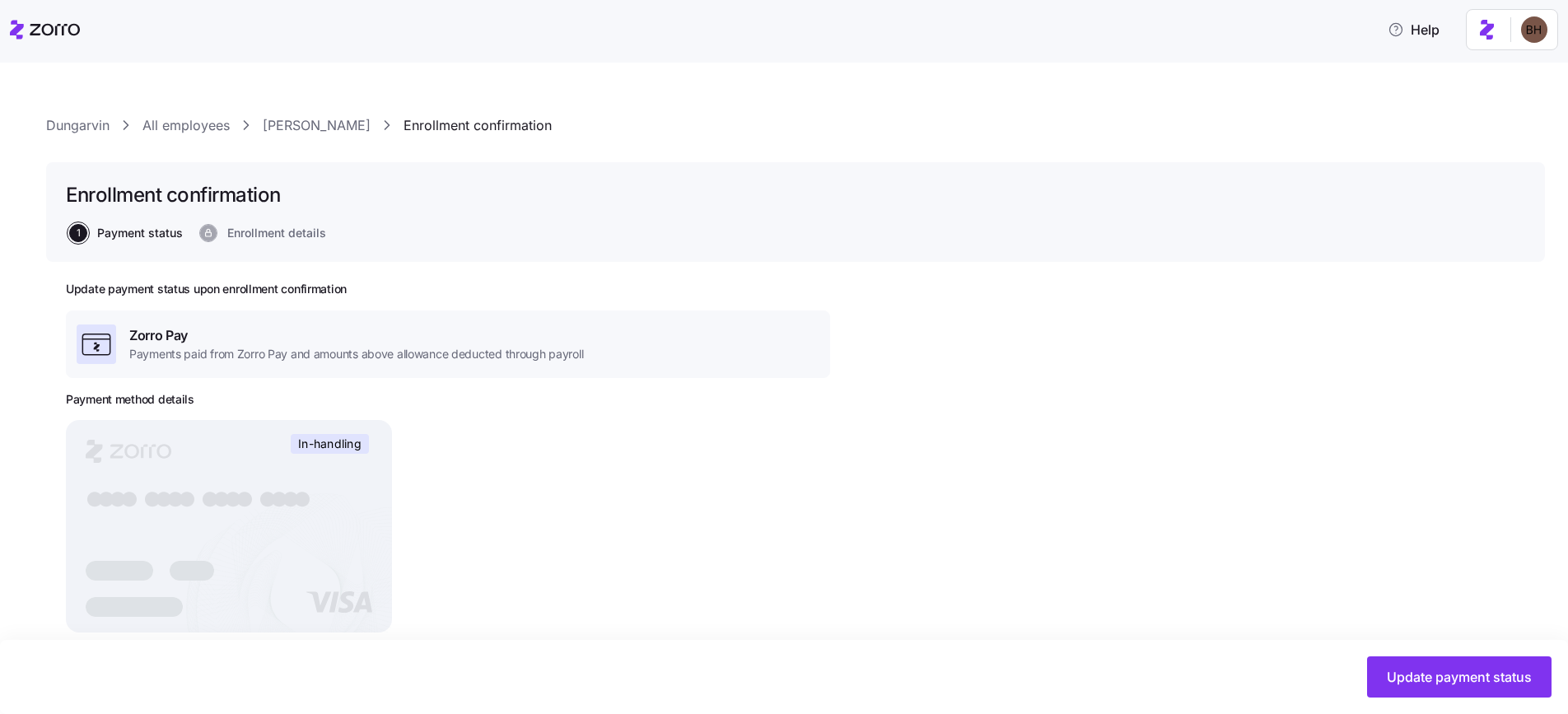
click at [310, 135] on link "[PERSON_NAME]" at bounding box center [317, 126] width 108 height 21
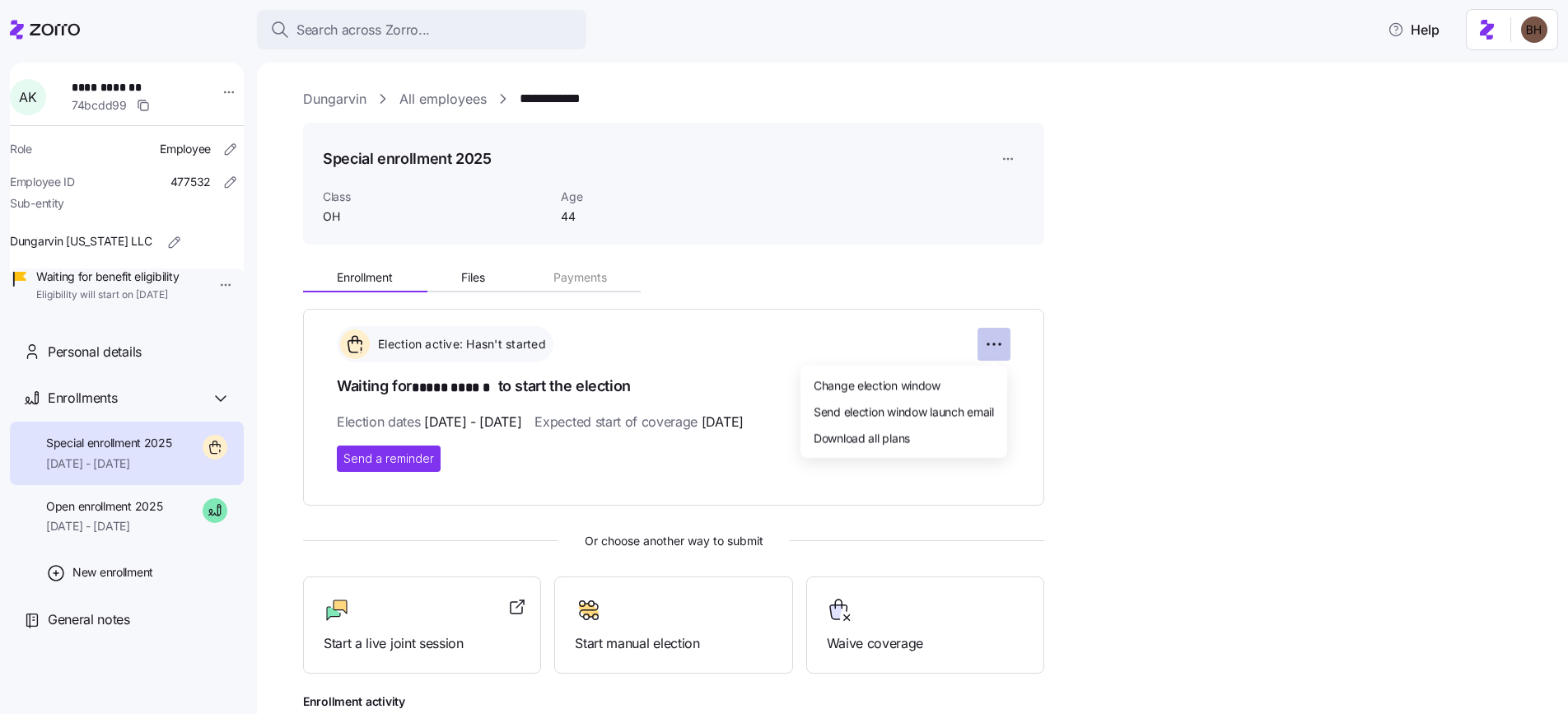
click at [994, 351] on html "**********" at bounding box center [784, 352] width 1568 height 704
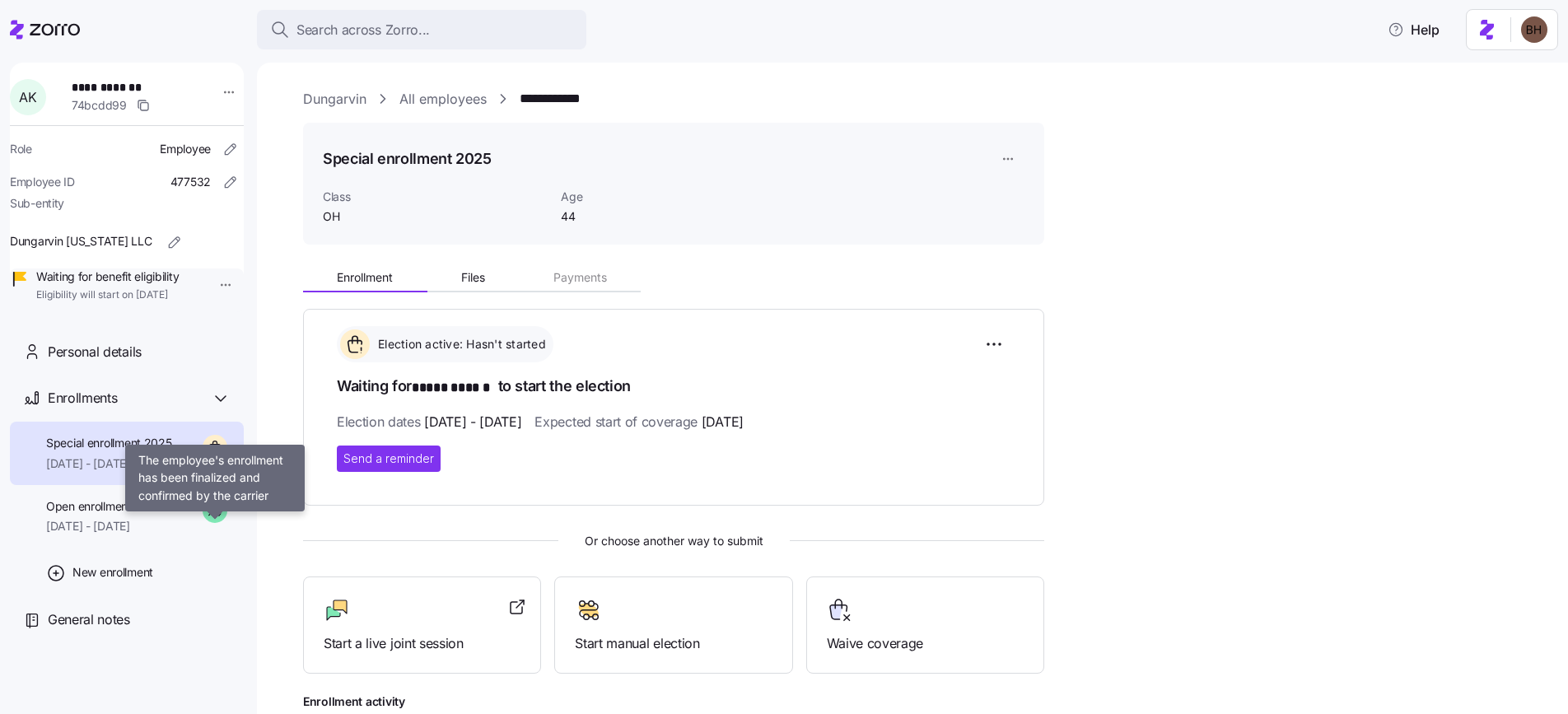
click at [217, 545] on html "**********" at bounding box center [784, 352] width 1568 height 704
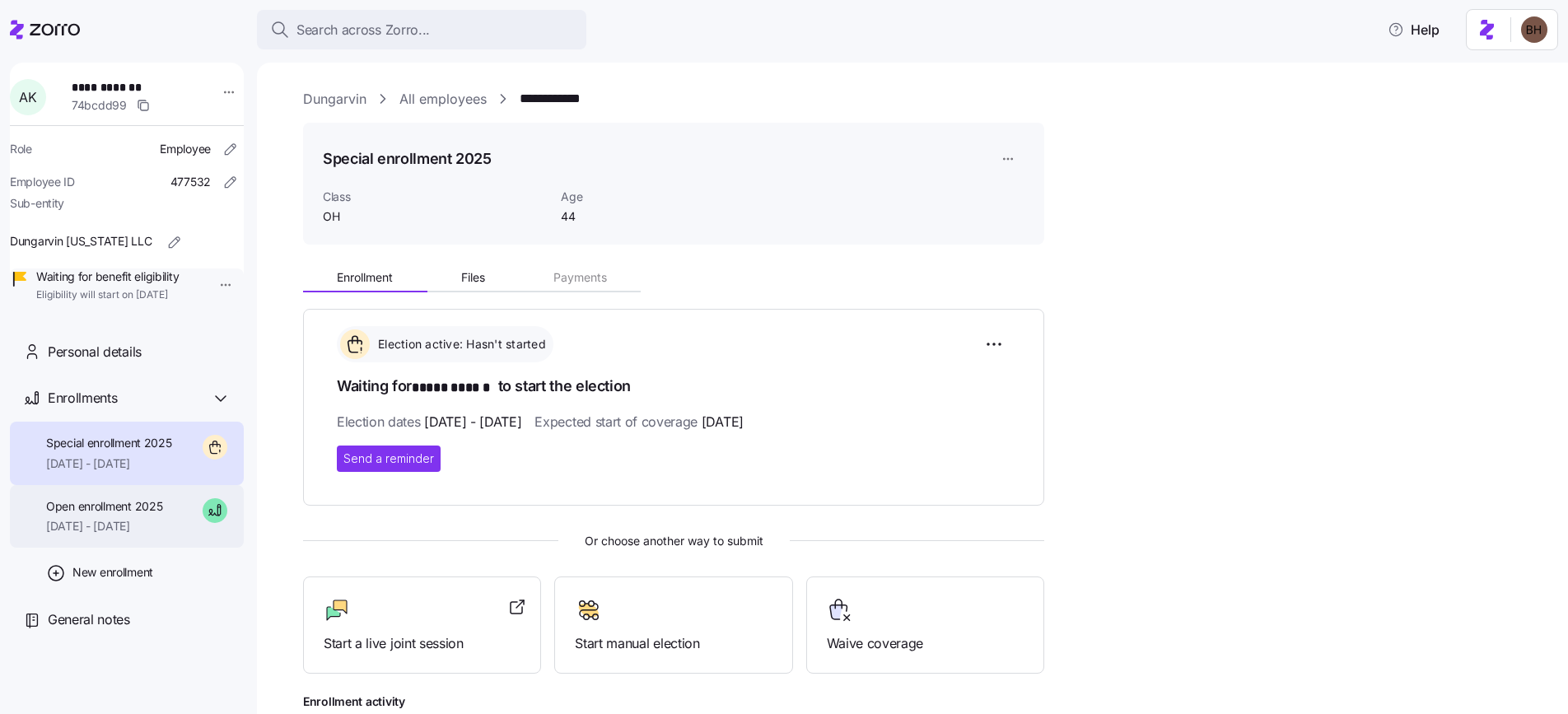
click at [150, 534] on span "[DATE] - [DATE]" at bounding box center [105, 526] width 116 height 16
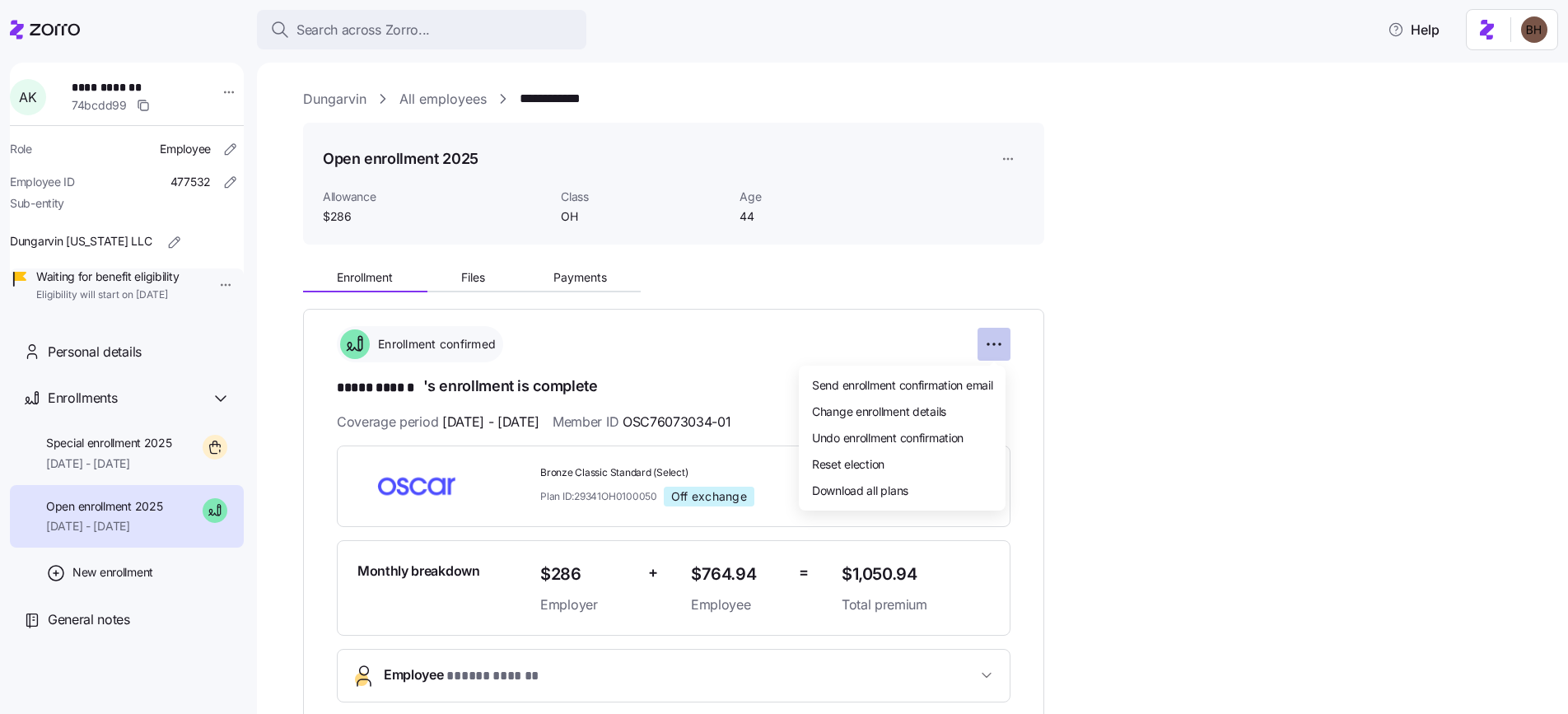
click at [1000, 346] on html "**********" at bounding box center [784, 352] width 1568 height 704
click at [958, 441] on span "Undo enrollment confirmation" at bounding box center [887, 437] width 152 height 16
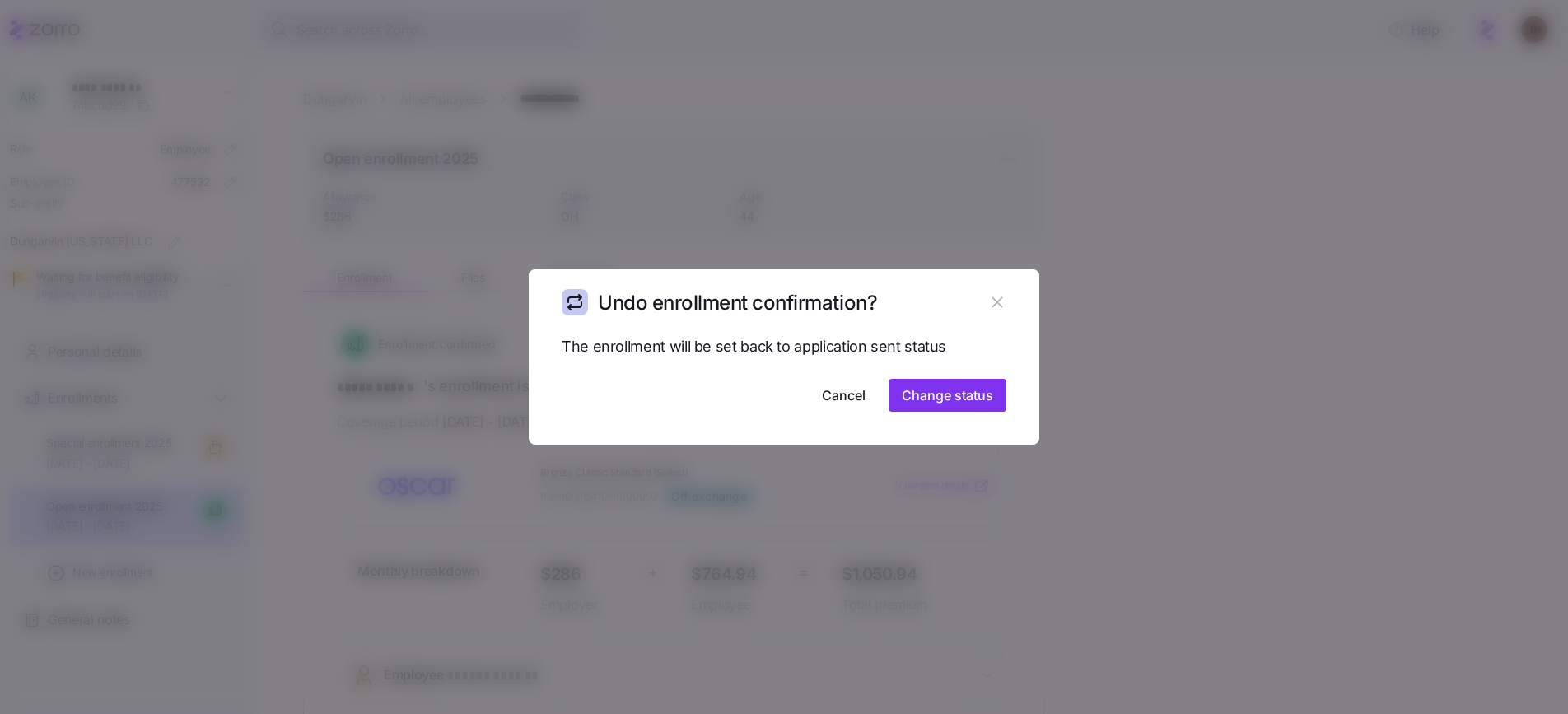
click at [1000, 305] on icon "button" at bounding box center [997, 302] width 18 height 18
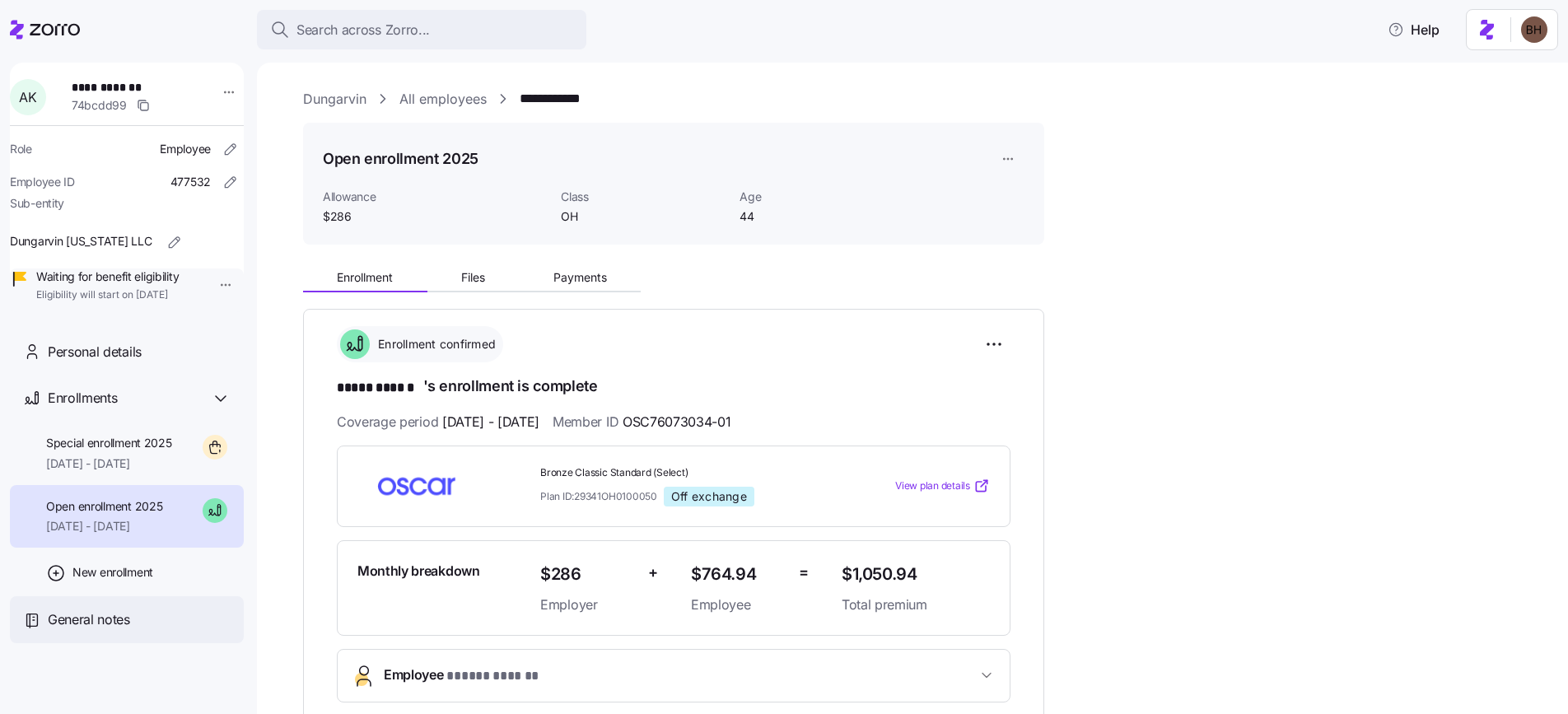
click at [122, 629] on span "General notes" at bounding box center [88, 619] width 82 height 21
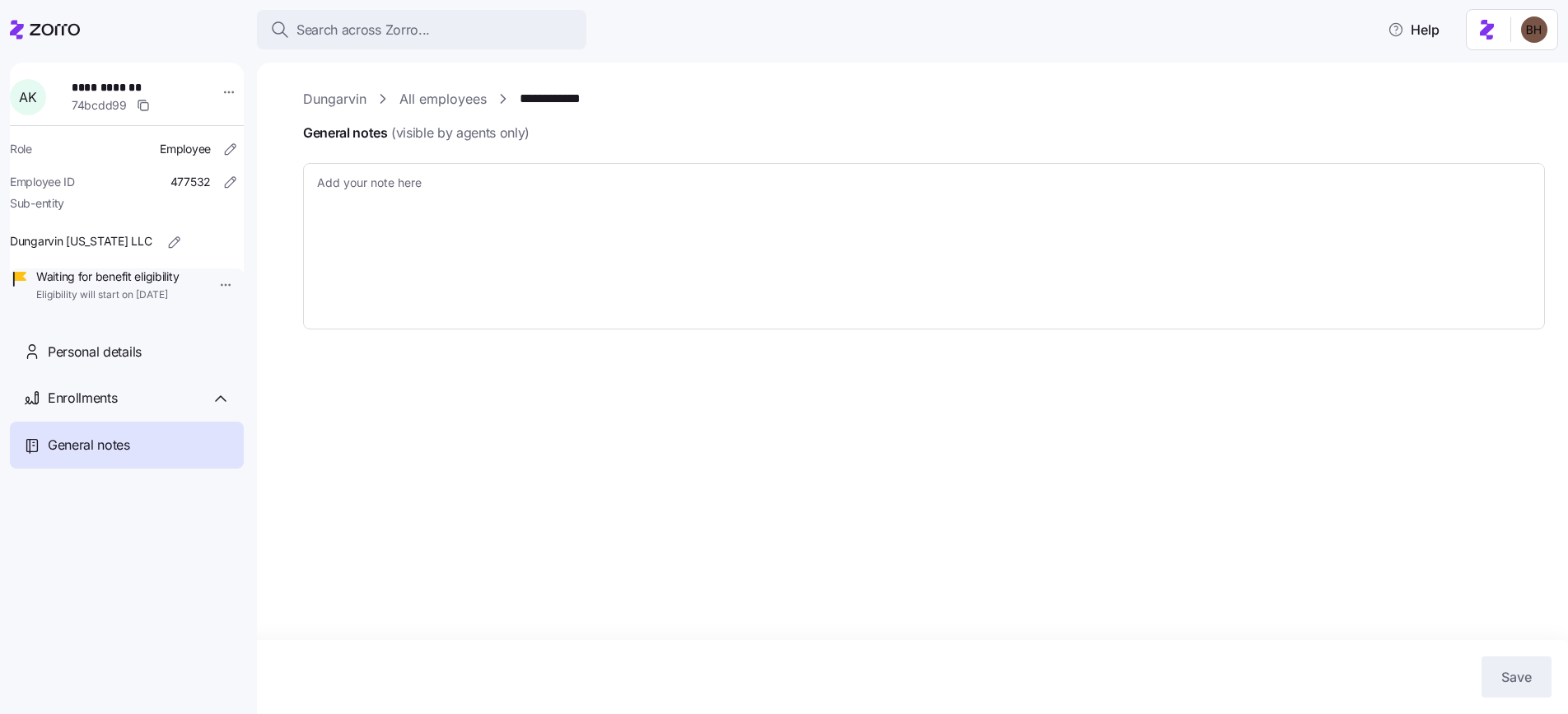
type textarea "x"
type textarea "[URL][DOMAIN_NAME] Request to cancel Oscar election and re-shop"
click at [602, 211] on textarea "[URL][DOMAIN_NAME] Request to cancel Oscar election and re-shop" at bounding box center [924, 246] width 1242 height 166
type textarea "x"
type textarea "[URL][DOMAIN_NAME] Request to cancel Oscar election and re-shop"
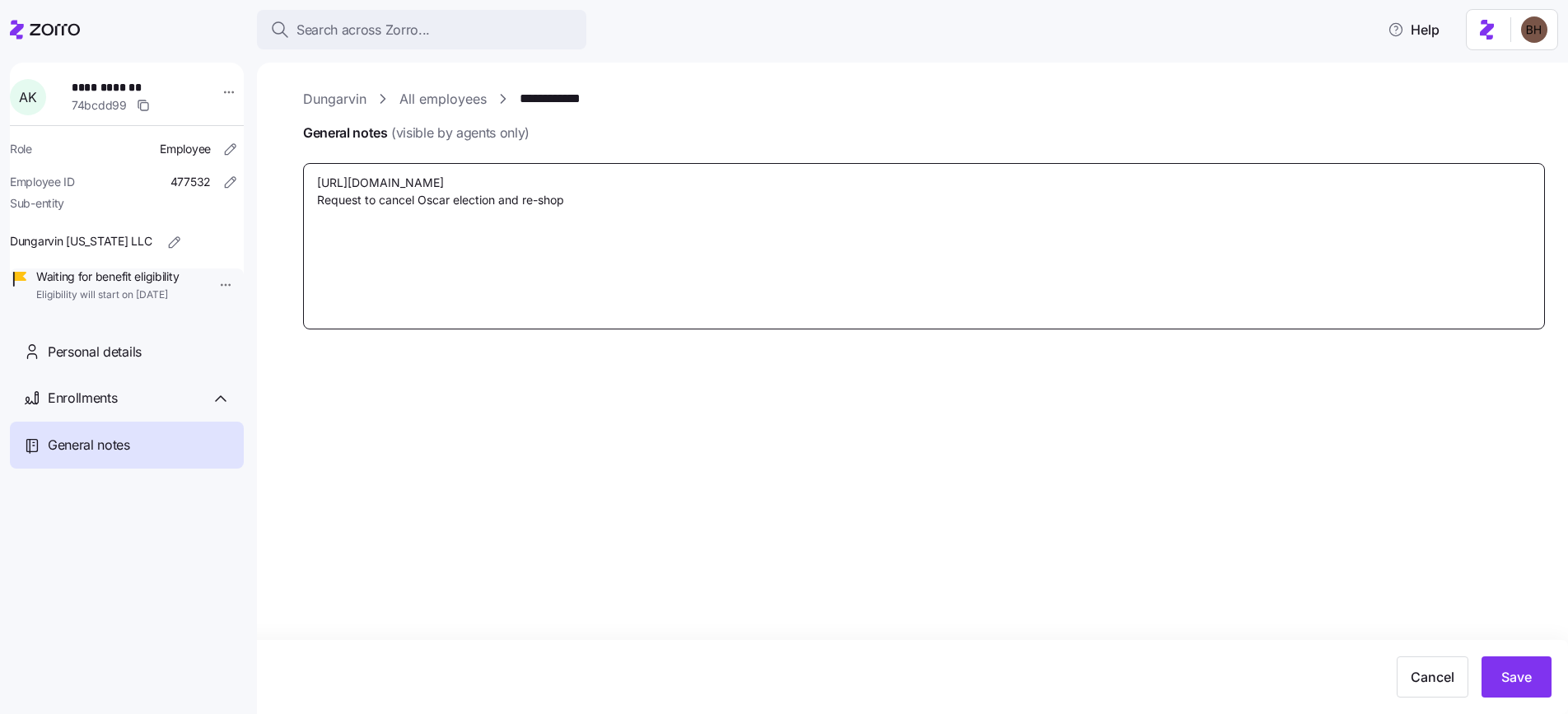
type textarea "x"
type textarea "[URL][DOMAIN_NAME] Request to cancel Oscar election and re-shop"
type textarea "x"
type textarea "[URL][DOMAIN_NAME] Request to cancel Oscar election and re-shop O"
type textarea "x"
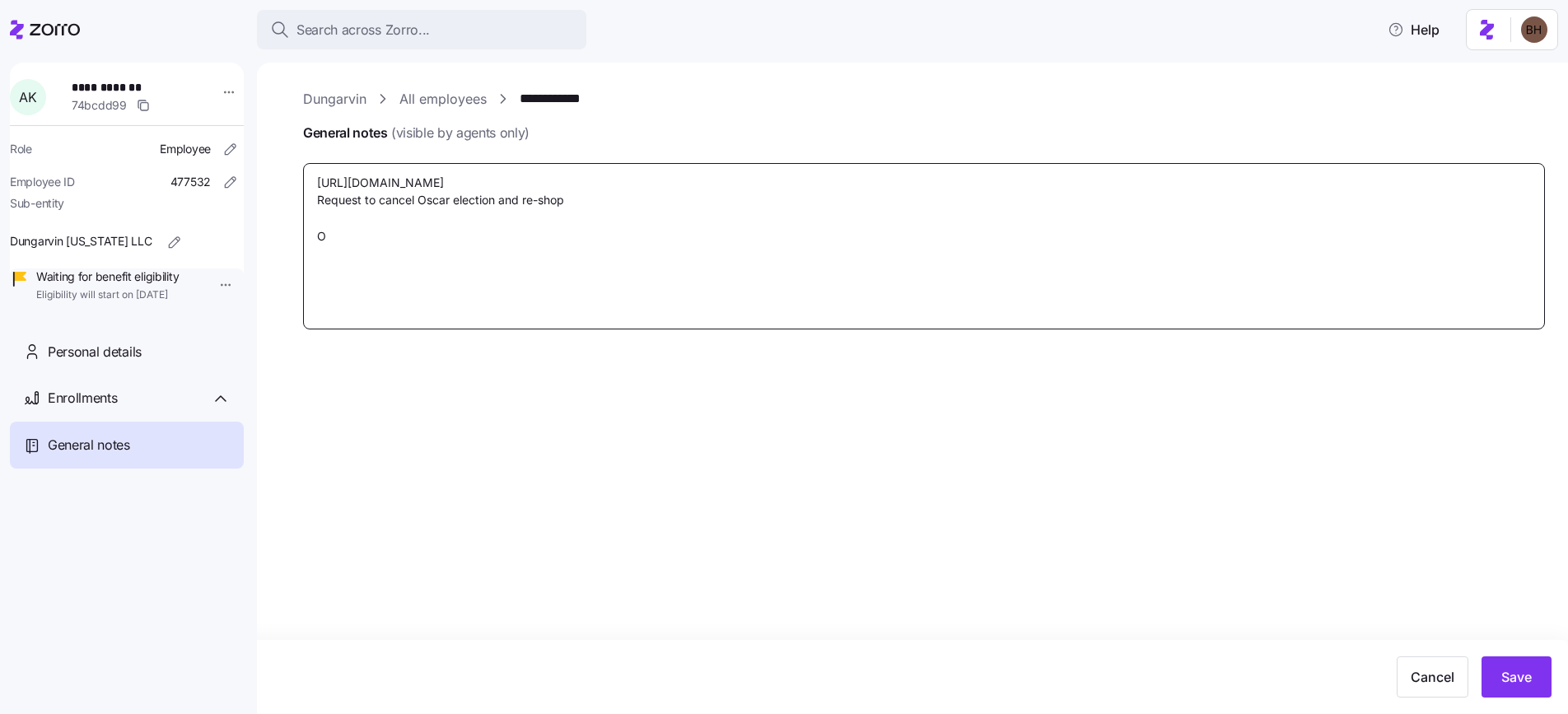
type textarea "[URL][DOMAIN_NAME] Request to cancel Oscar election and re-shop Os"
type textarea "x"
type textarea "[URL][DOMAIN_NAME] Request to cancel Oscar election and re-shop Osc"
type textarea "x"
type textarea "[URL][DOMAIN_NAME] Request to cancel Oscar election and re-shop [GEOGRAPHIC_DAT…"
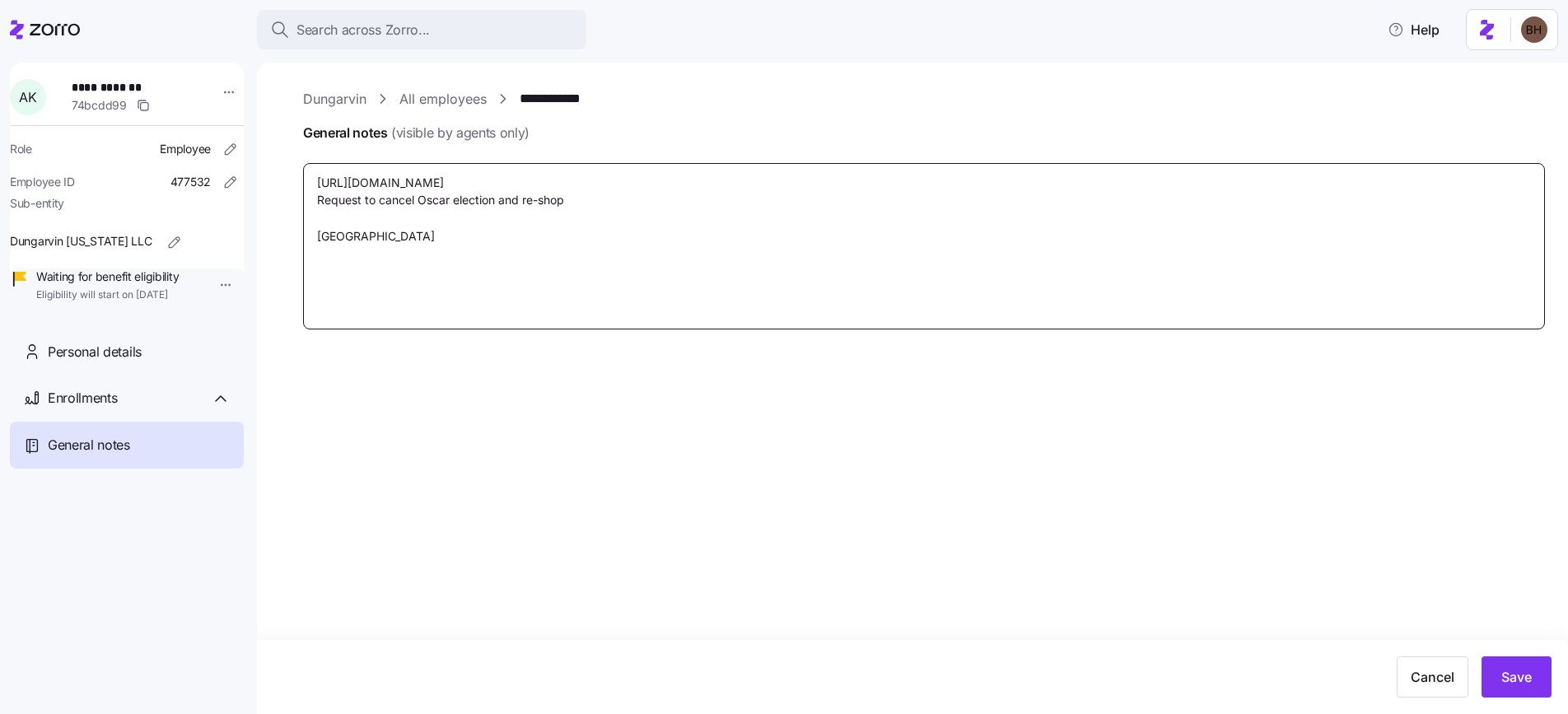
type textarea "x"
type textarea "[URL][DOMAIN_NAME] Request to cancel Oscar election and re-shop Oscar"
type textarea "x"
type textarea "[URL][DOMAIN_NAME] Request to cancel Oscar election and re-shop Oscar"
type textarea "x"
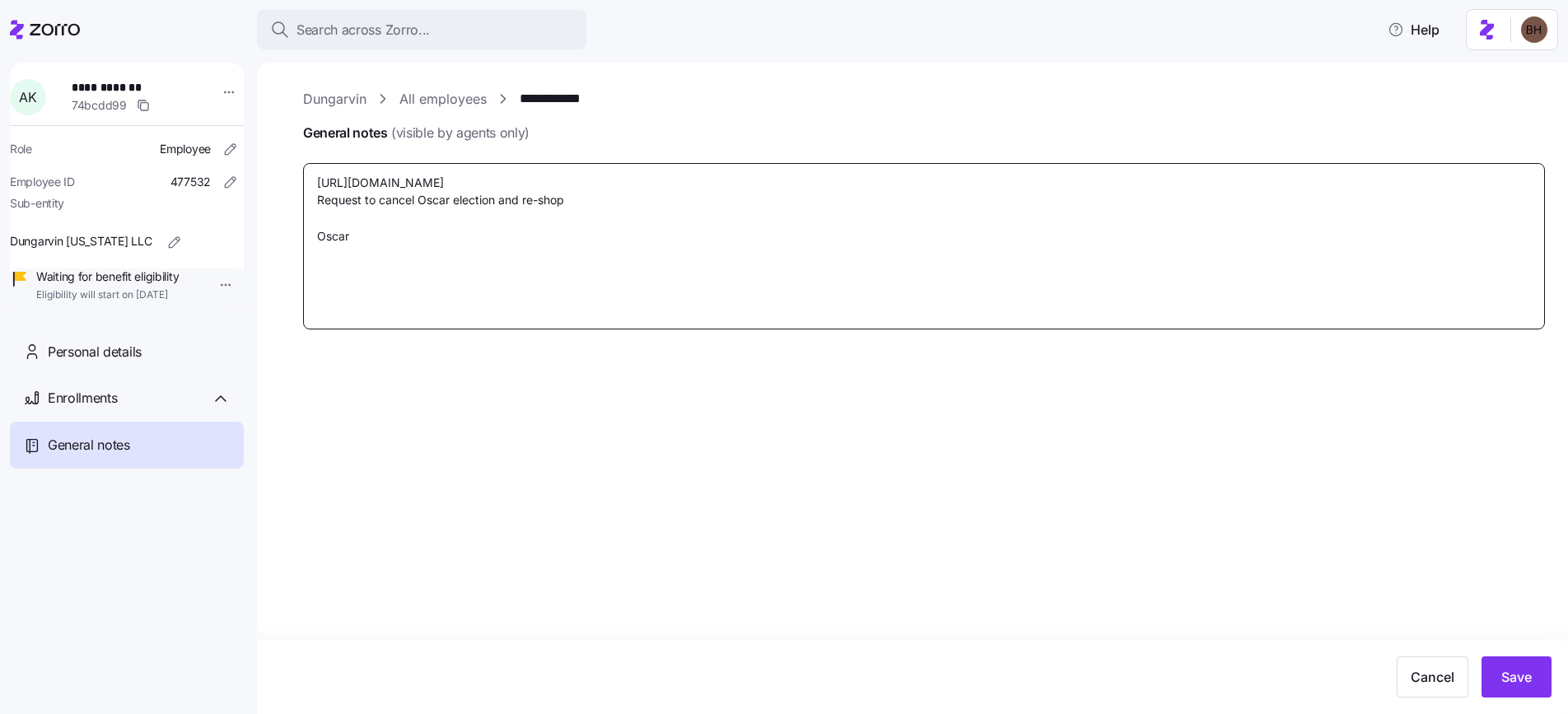
type textarea "[URL][DOMAIN_NAME] Request to cancel Oscar election and re-shop Oscar p"
type textarea "x"
type textarea "[URL][DOMAIN_NAME] Request to cancel Oscar election and re-shop Oscar pl"
type textarea "x"
type textarea "[URL][DOMAIN_NAME] Request to cancel Oscar election and re-shop [PERSON_NAME]"
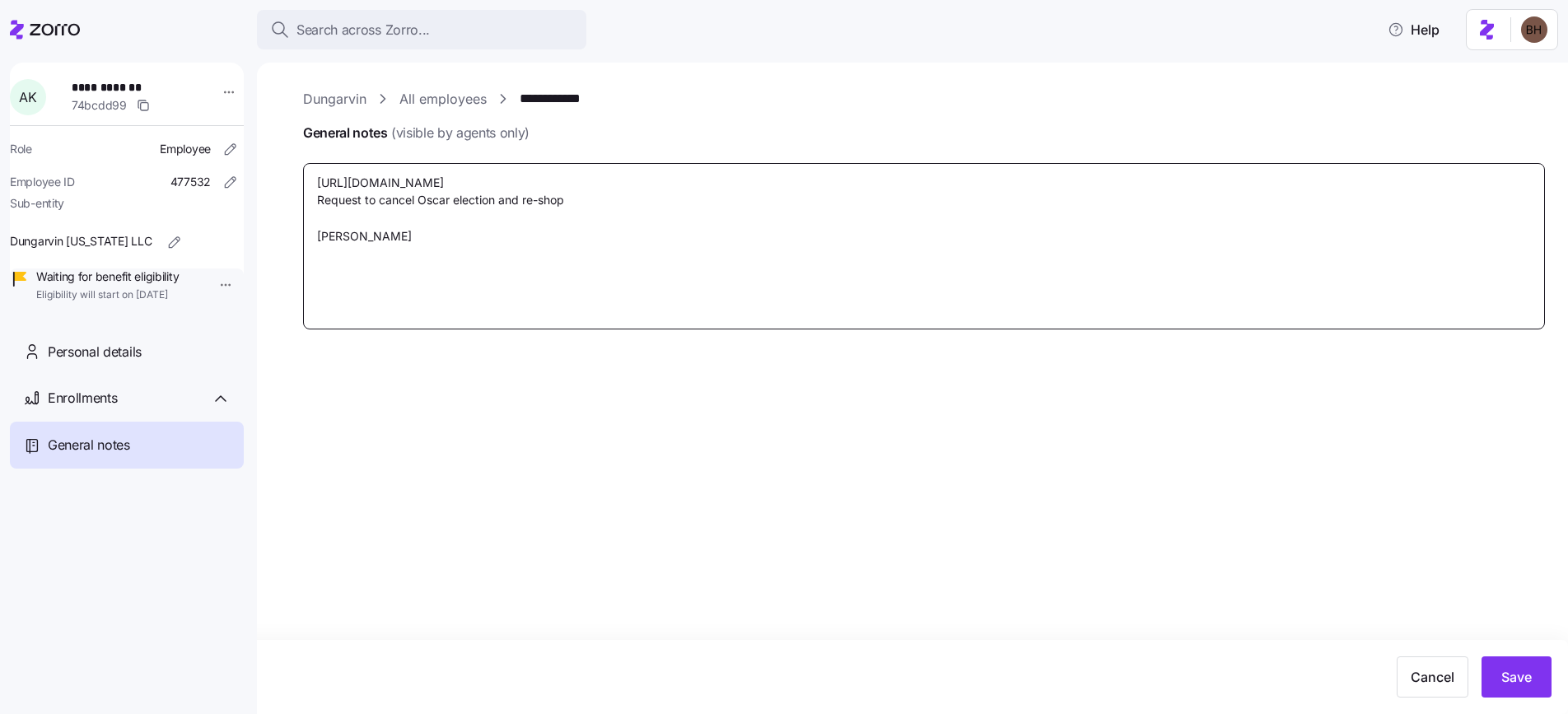
type textarea "x"
type textarea "[URL][DOMAIN_NAME] Request to cancel Oscar election and re-shop Oscar plan"
type textarea "x"
type textarea "[URL][DOMAIN_NAME] Request to cancel Oscar election and re-shop Oscar plan"
type textarea "x"
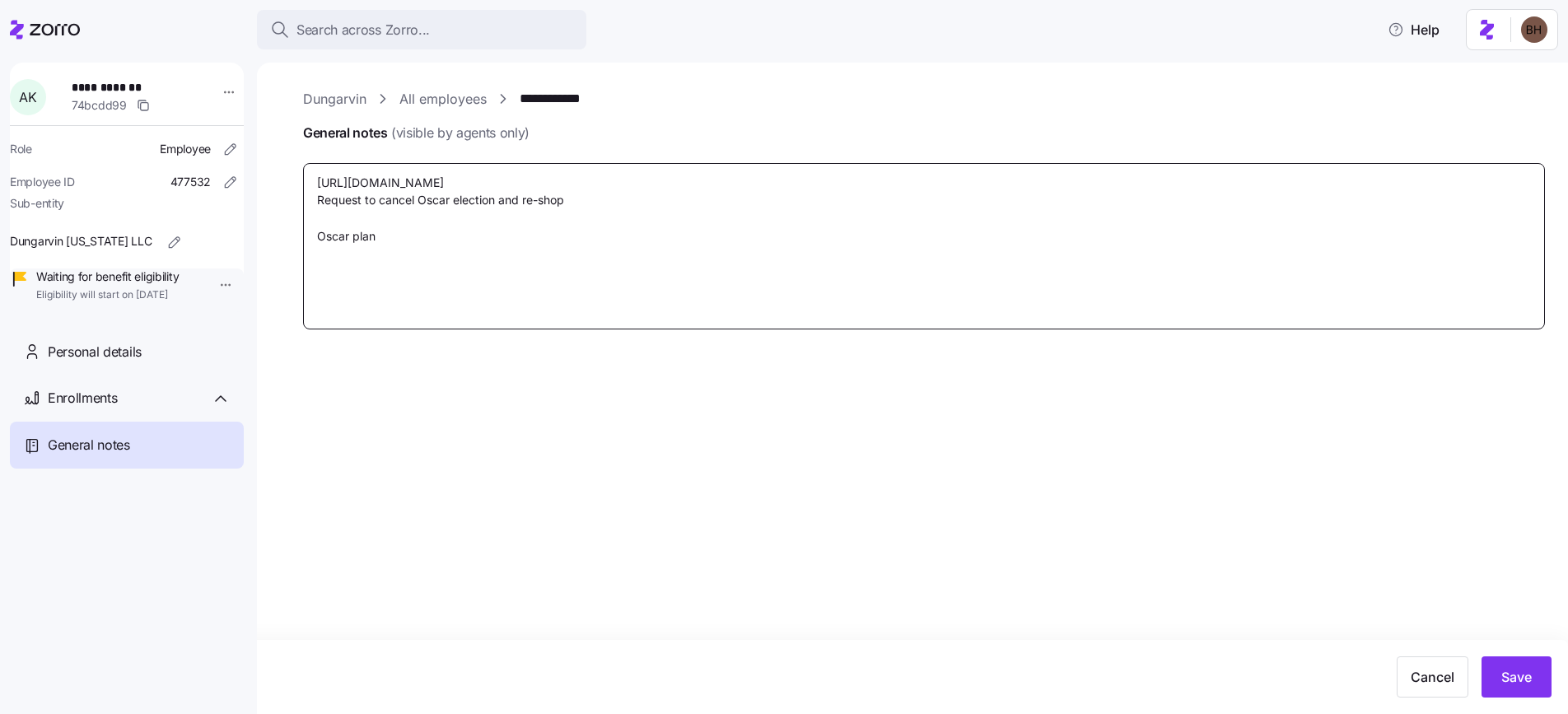
type textarea "[URL][DOMAIN_NAME] Request to cancel Oscar election and re-shop Oscar plan c"
type textarea "x"
type textarea "[URL][DOMAIN_NAME] Request to cancel Oscar election and re-shop Oscar plan ca"
type textarea "x"
type textarea "[URL][DOMAIN_NAME] Request to cancel Oscar election and re-shop Oscar plan can"
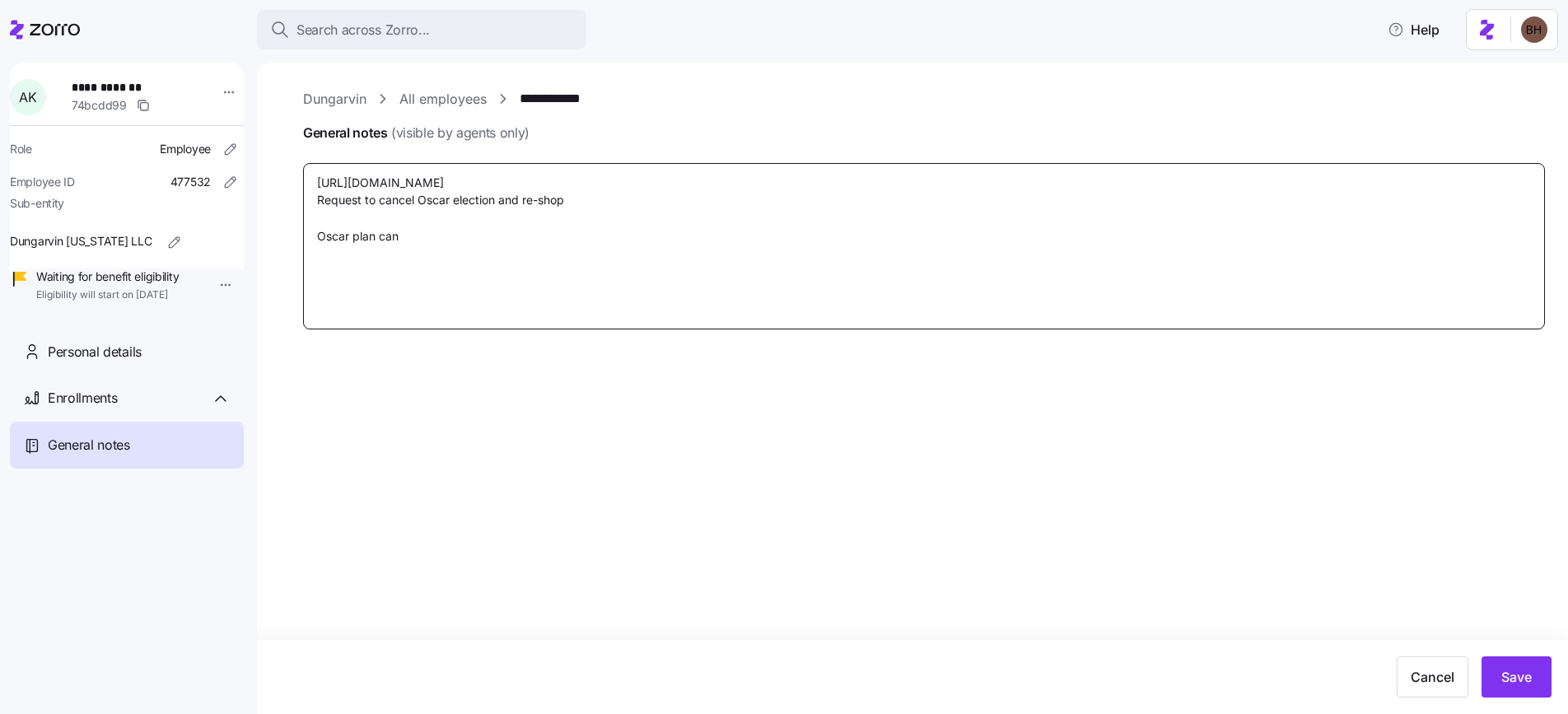
type textarea "x"
type textarea "[URL][DOMAIN_NAME] Request to cancel Oscar election and re-shop Oscar plan canc"
type textarea "x"
type textarea "[URL][DOMAIN_NAME] Request to cancel Oscar election and re-shop Oscar plan cance"
type textarea "x"
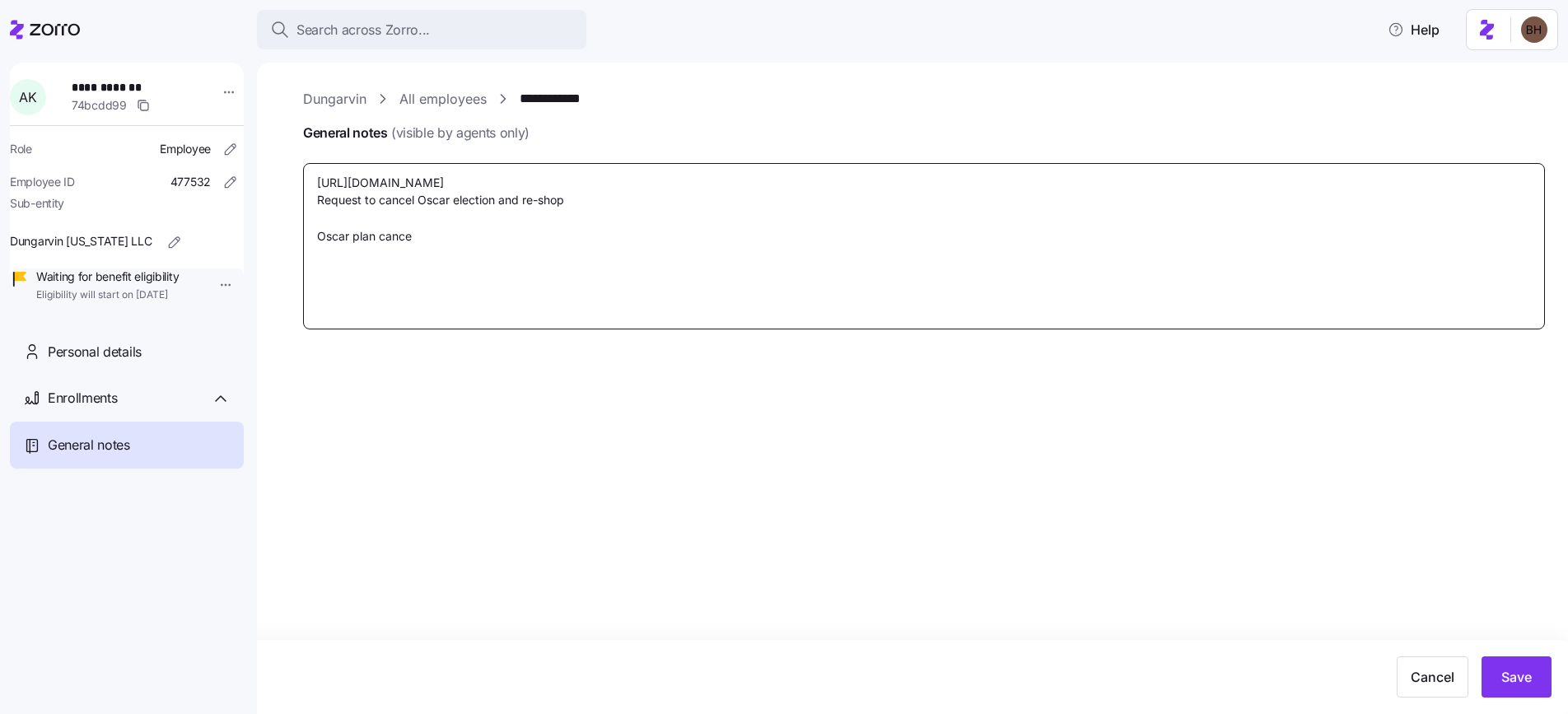
type textarea "[URL][DOMAIN_NAME] Request to cancel Oscar election and re-shop Oscar plan canc…"
type textarea "x"
type textarea "[URL][DOMAIN_NAME] Request to cancel Oscar election and re-shop Oscar plan canc…"
type textarea "x"
type textarea "[URL][DOMAIN_NAME] Request to cancel Oscar election and re-shop Oscar plan canc…"
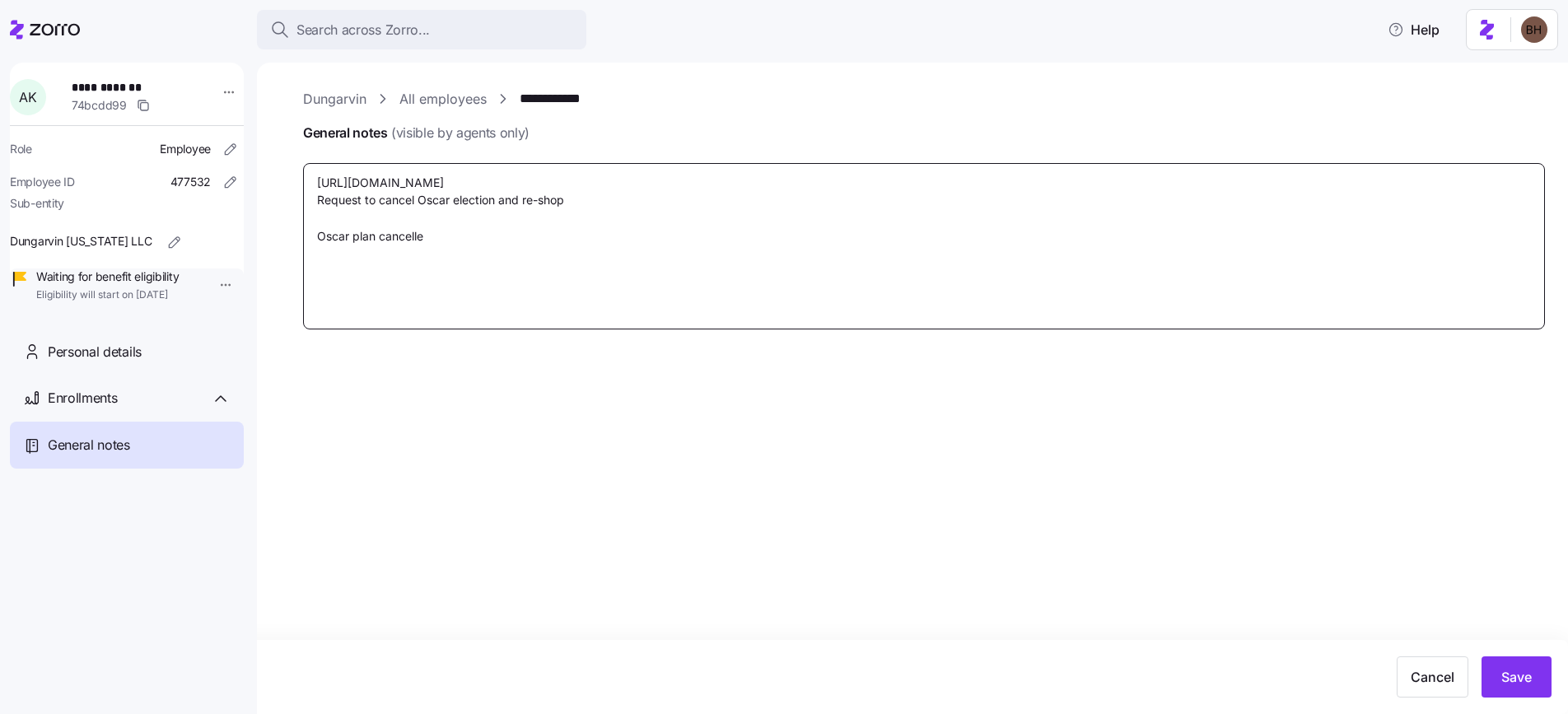
type textarea "x"
type textarea "[URL][DOMAIN_NAME] Request to cancel Oscar election and re-shop Oscar plan canc…"
type textarea "x"
type textarea "[URL][DOMAIN_NAME] Request to cancel Oscar election and re-shop Oscar plan canc…"
click at [1502, 680] on span "Save" at bounding box center [1516, 677] width 30 height 20
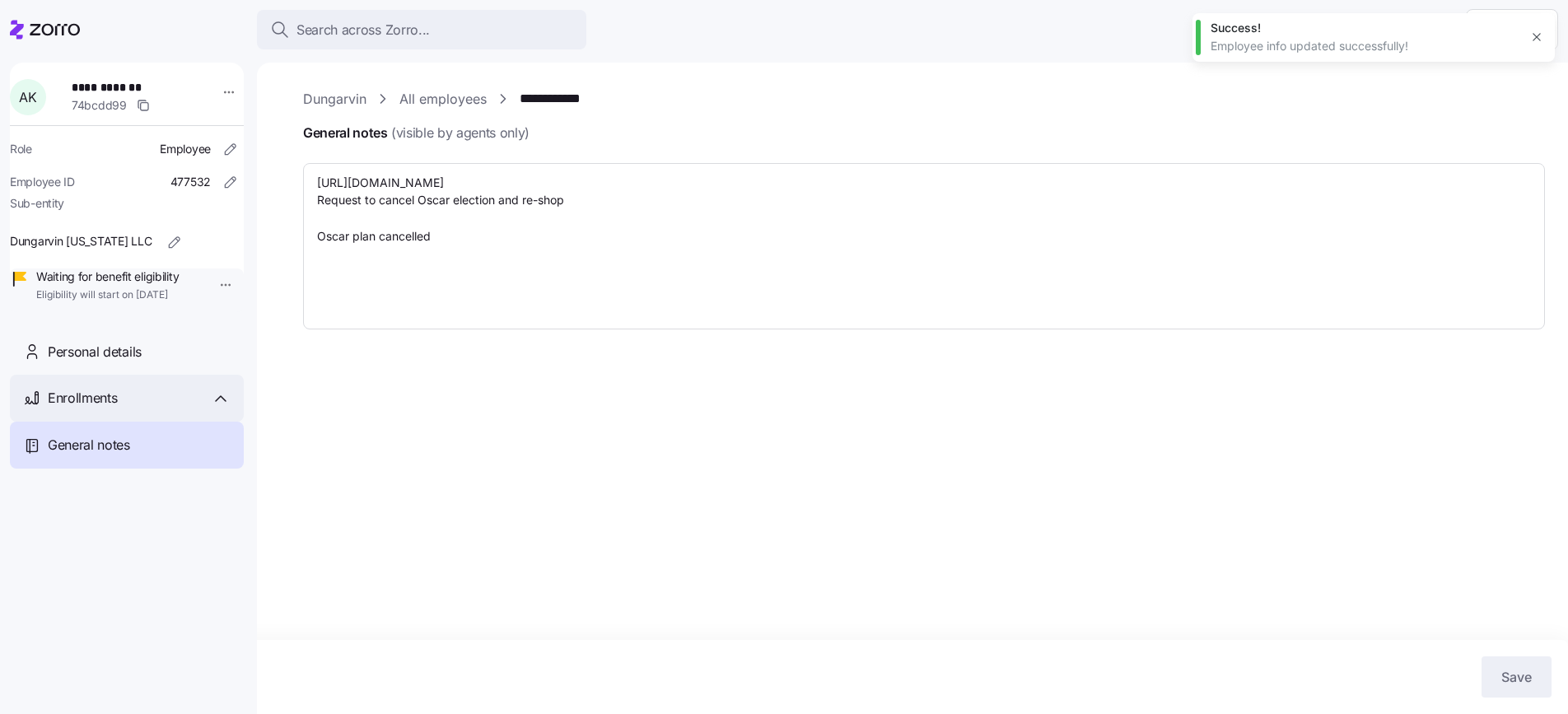
click at [119, 408] on div "Enrollments" at bounding box center [138, 397] width 183 height 21
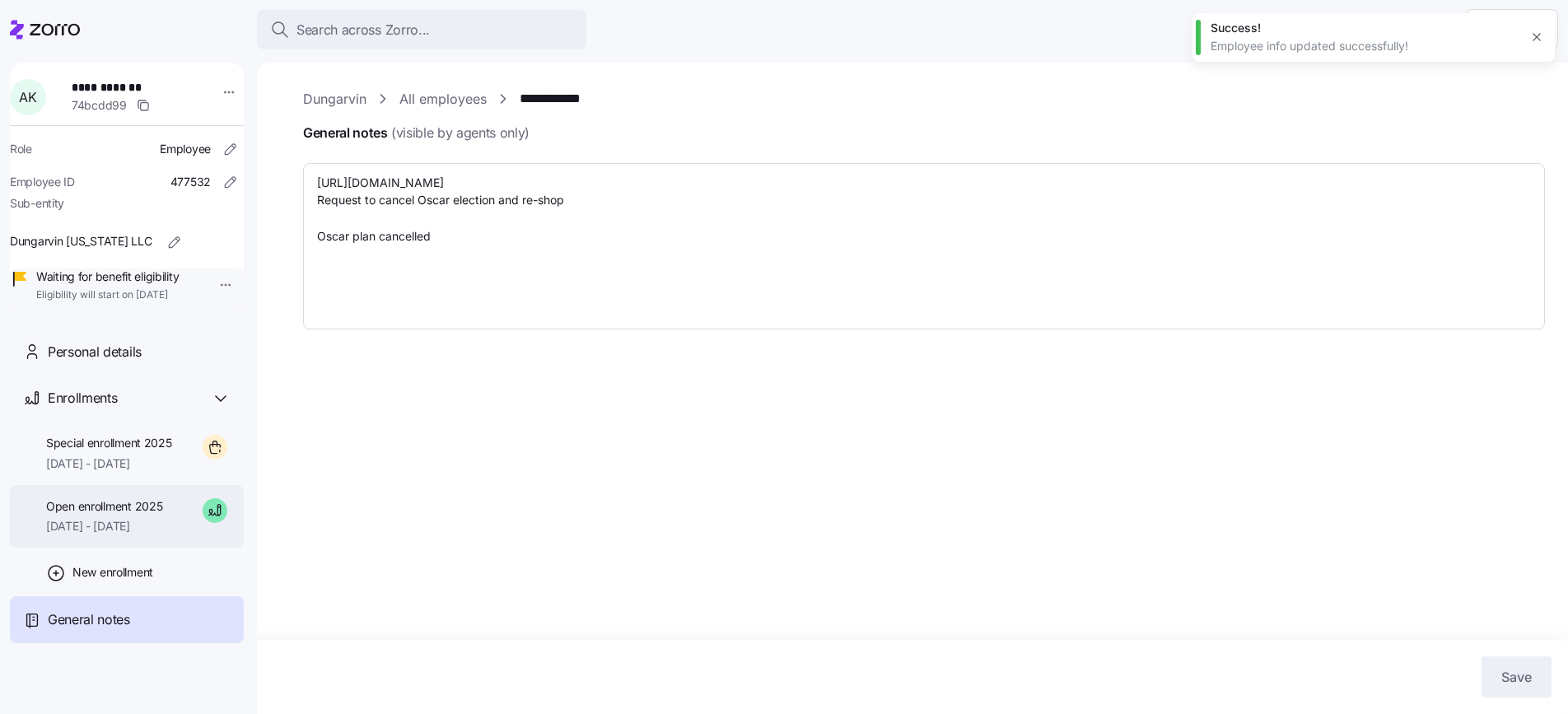
click at [132, 534] on span "[DATE] - [DATE]" at bounding box center [105, 526] width 116 height 16
type textarea "x"
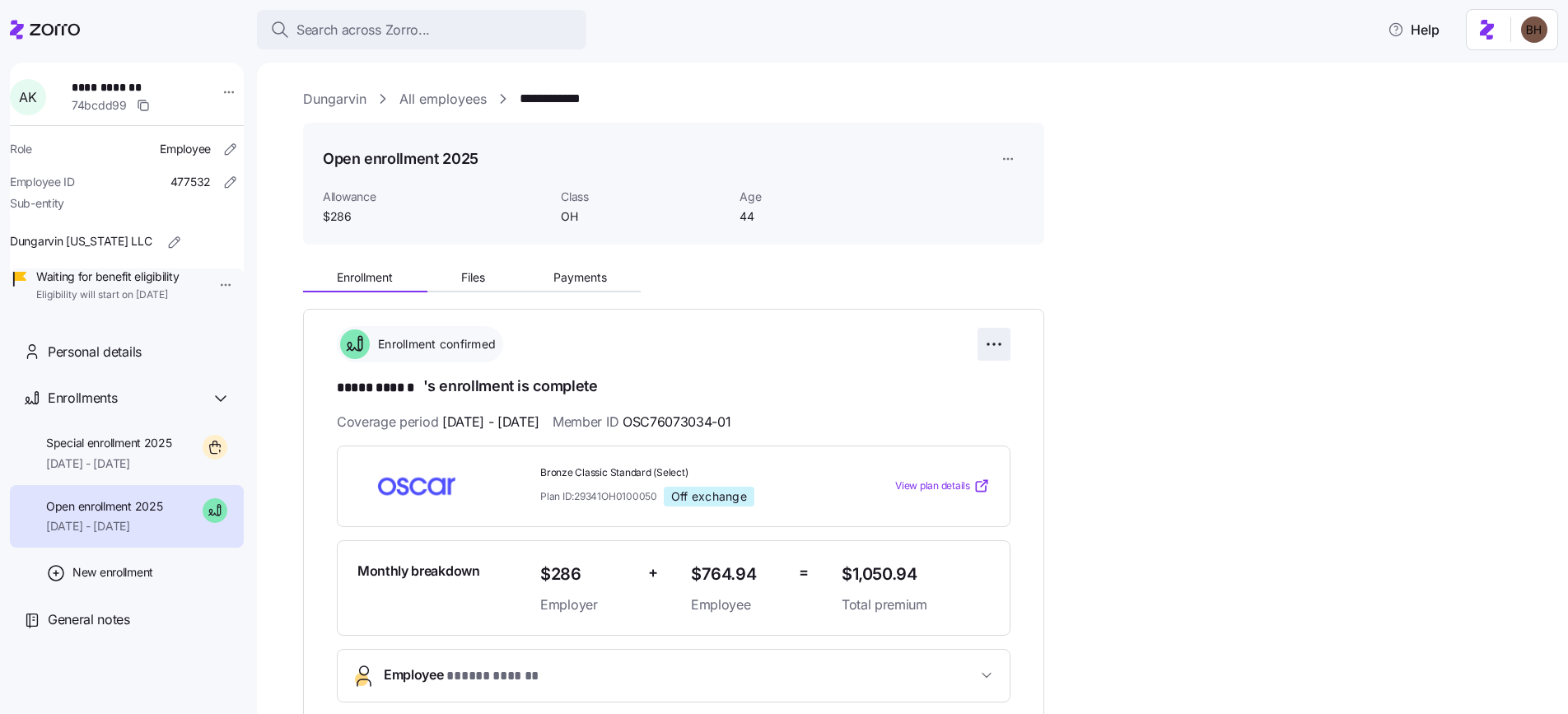
click at [996, 341] on html "**********" at bounding box center [784, 352] width 1568 height 704
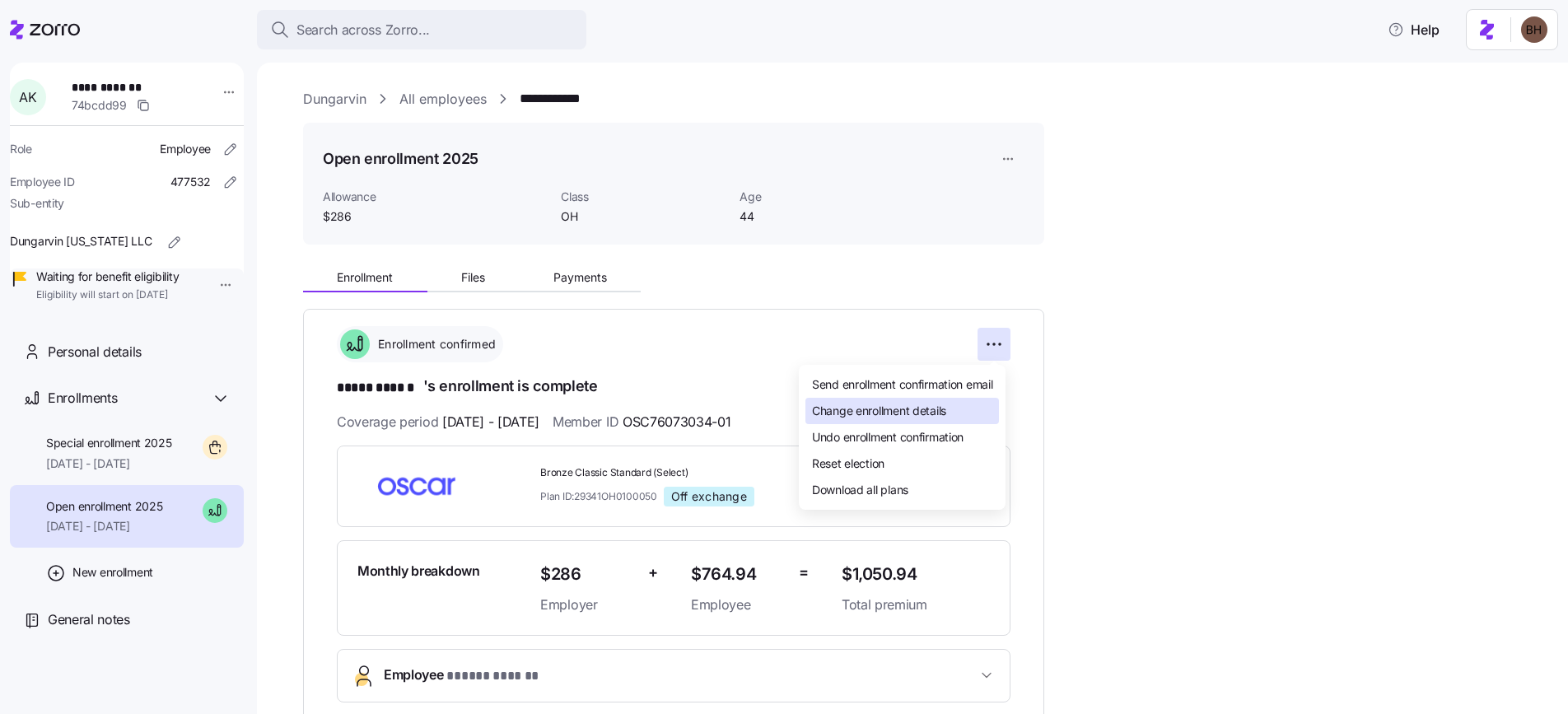
click at [953, 405] on div "Change enrollment details" at bounding box center [902, 410] width 194 height 26
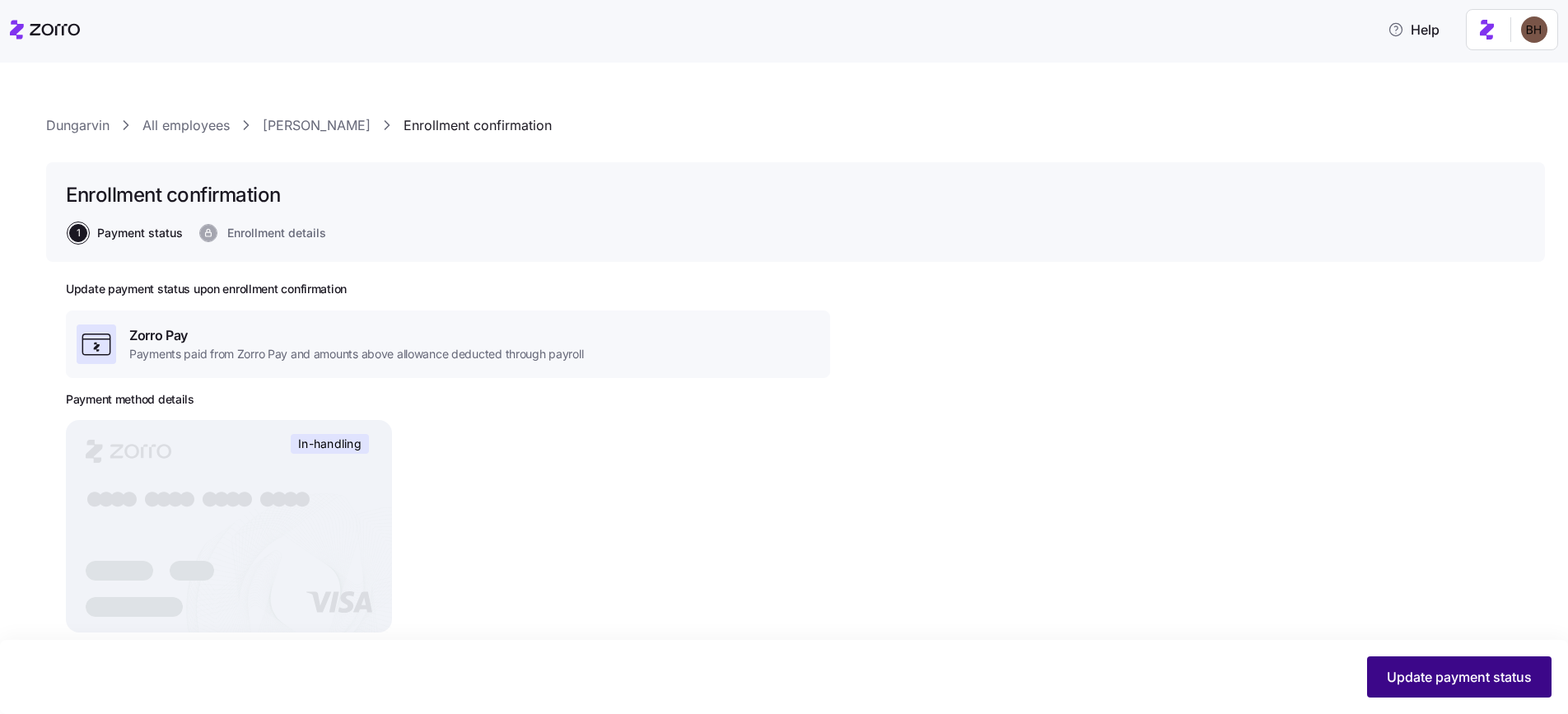
click at [1446, 672] on span "Update payment status" at bounding box center [1459, 677] width 145 height 20
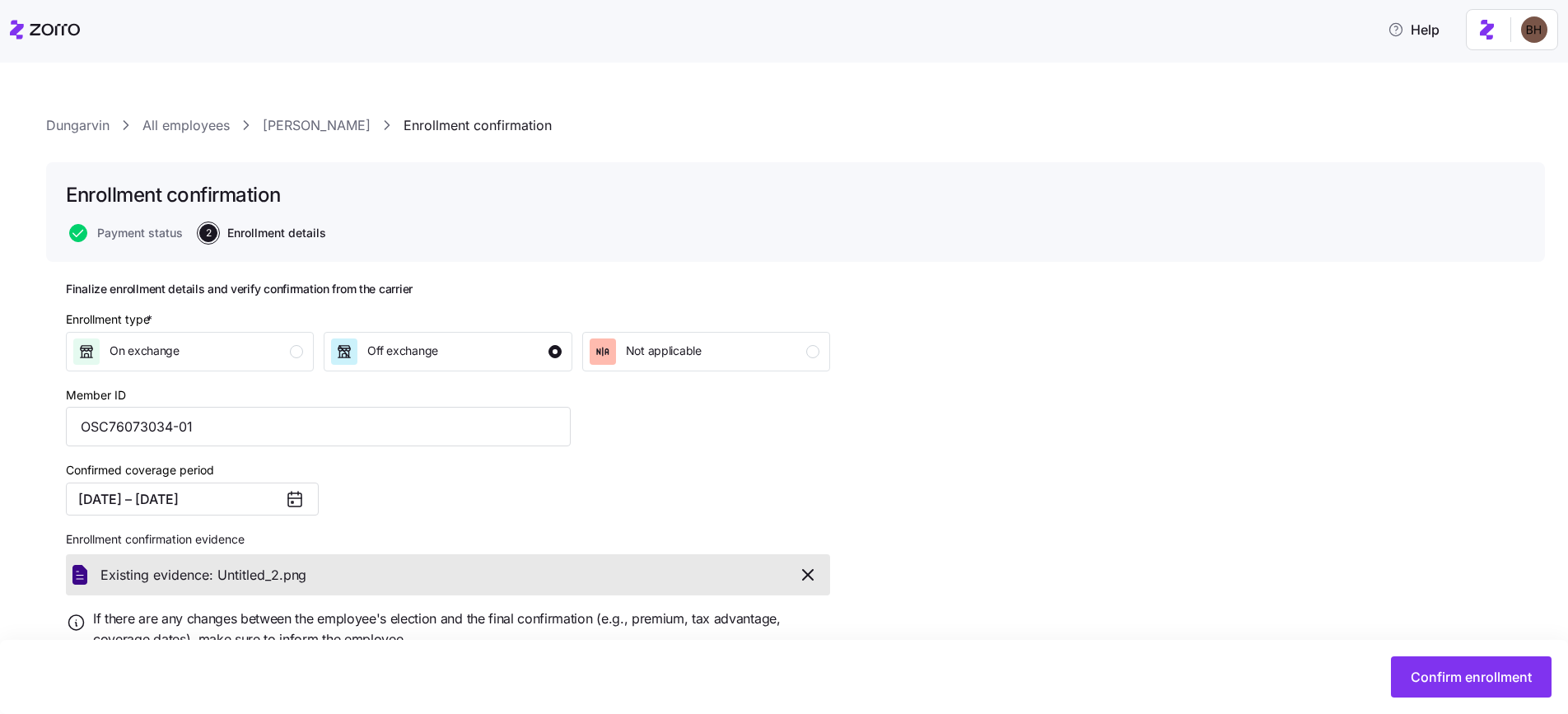
click at [293, 502] on icon at bounding box center [295, 499] width 20 height 20
click at [298, 498] on icon at bounding box center [295, 498] width 13 height 0
click at [190, 502] on button "[DATE] – [DATE]" at bounding box center [192, 498] width 253 height 33
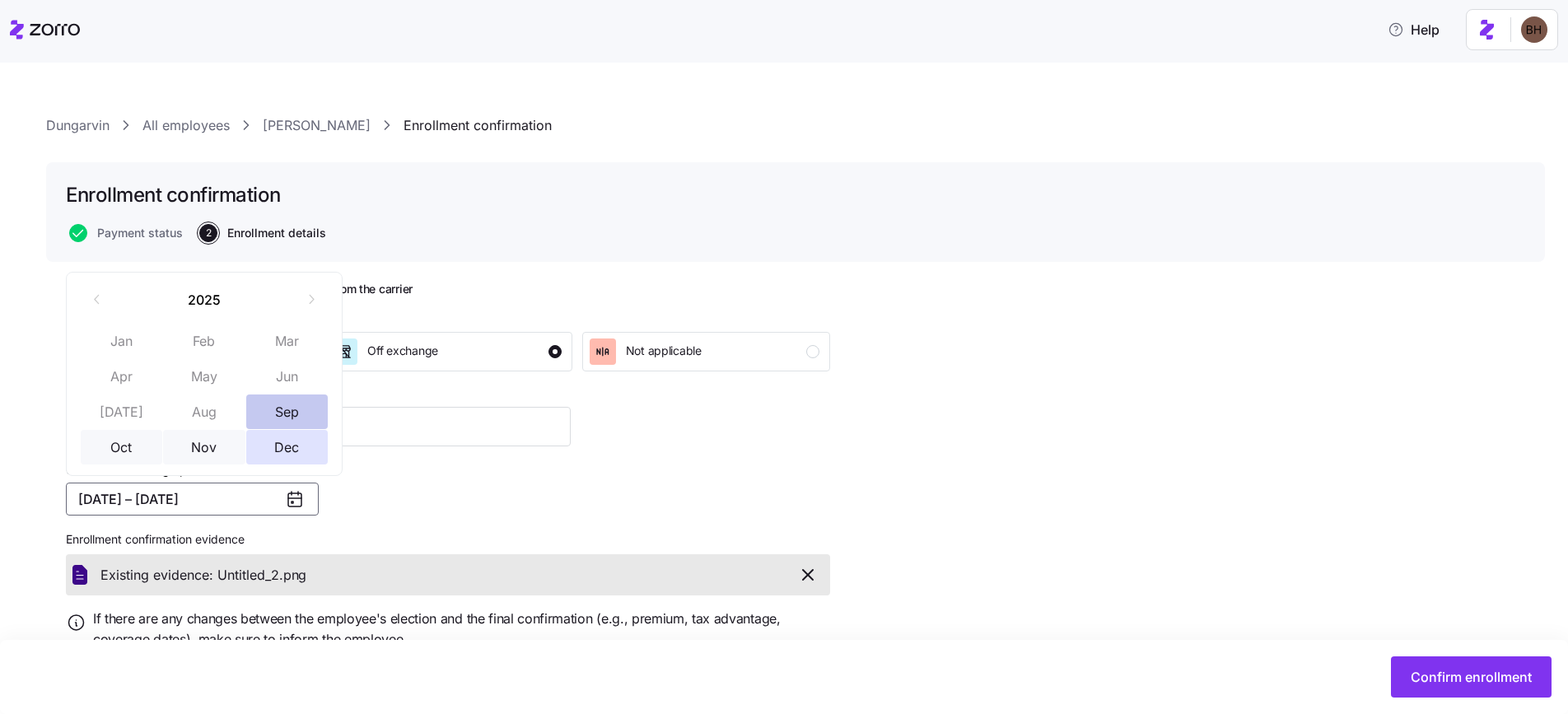
click at [295, 407] on button "Sep" at bounding box center [288, 411] width 82 height 35
click at [529, 488] on div "Confirmed coverage period [DATE] –" at bounding box center [318, 488] width 518 height 69
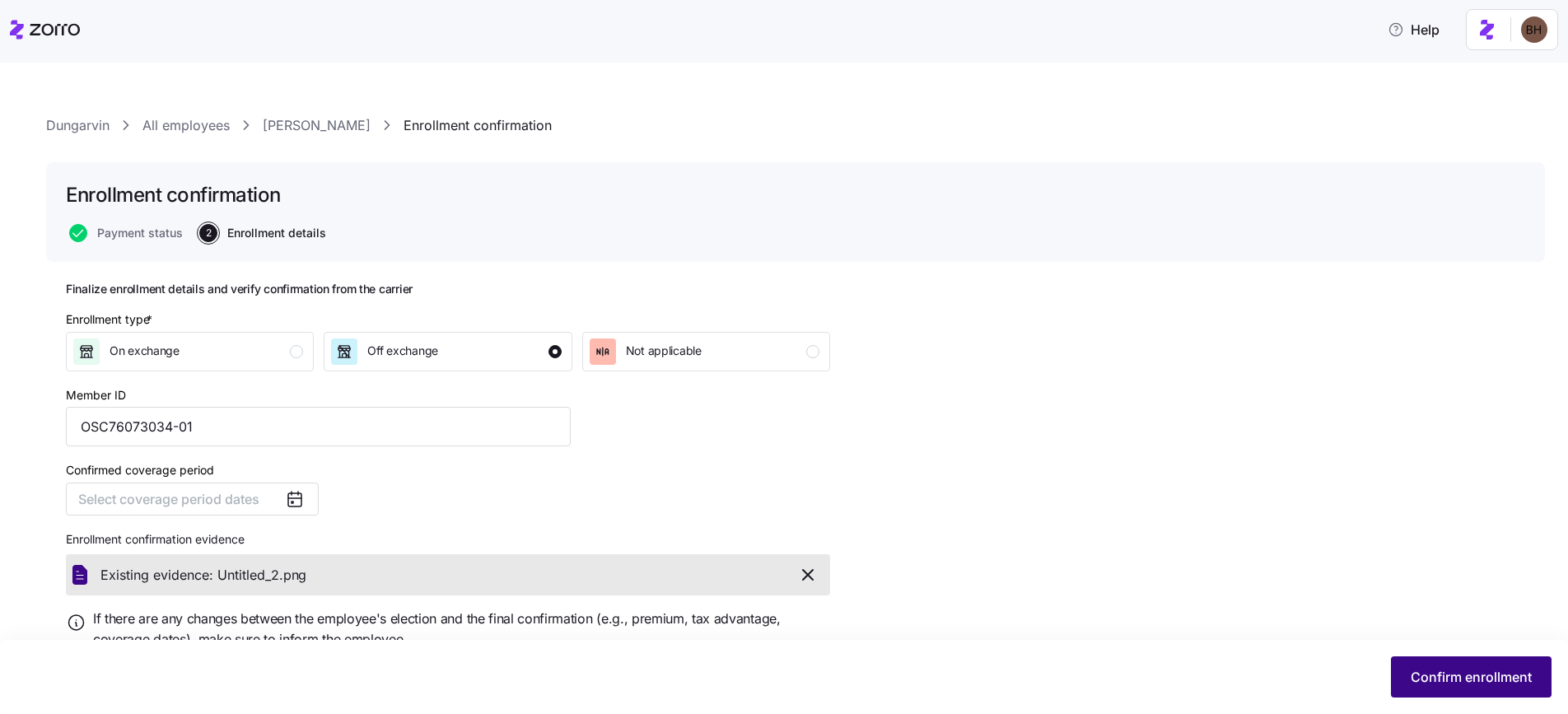
click at [1439, 674] on span "Confirm enrollment" at bounding box center [1471, 677] width 121 height 20
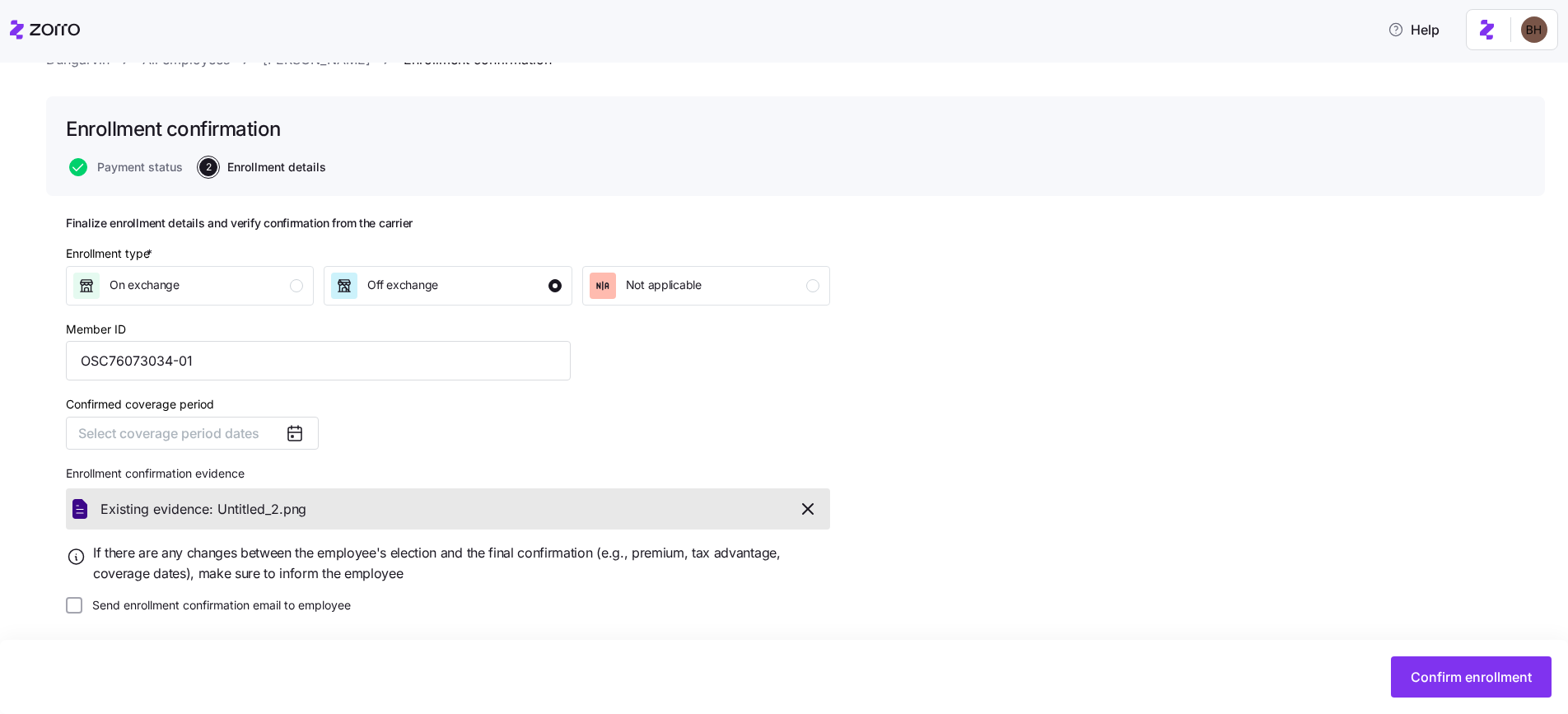
scroll to position [67, 0]
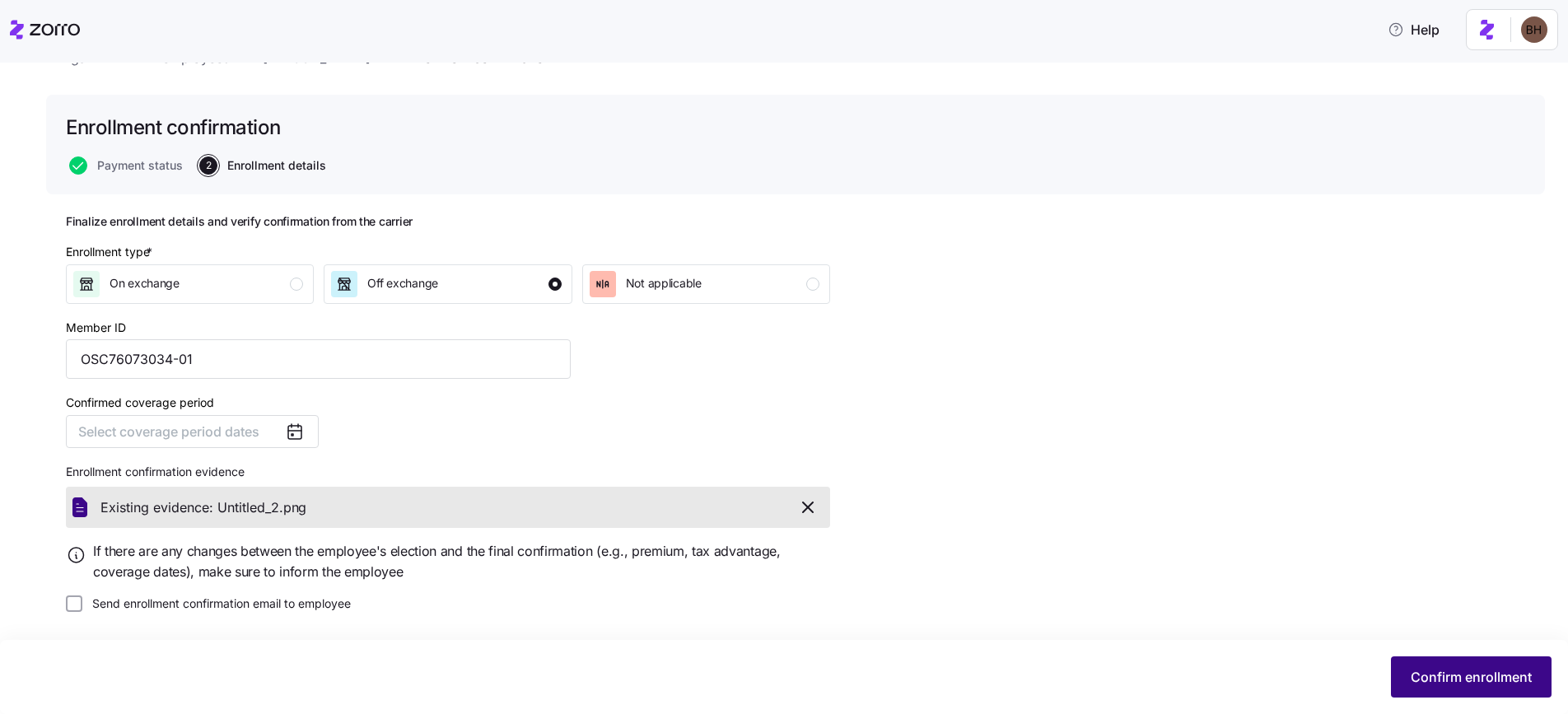
click at [1471, 687] on button "Confirm enrollment" at bounding box center [1471, 676] width 160 height 41
click at [1442, 665] on button "Confirm enrollment" at bounding box center [1471, 676] width 160 height 41
